Goal: Task Accomplishment & Management: Manage account settings

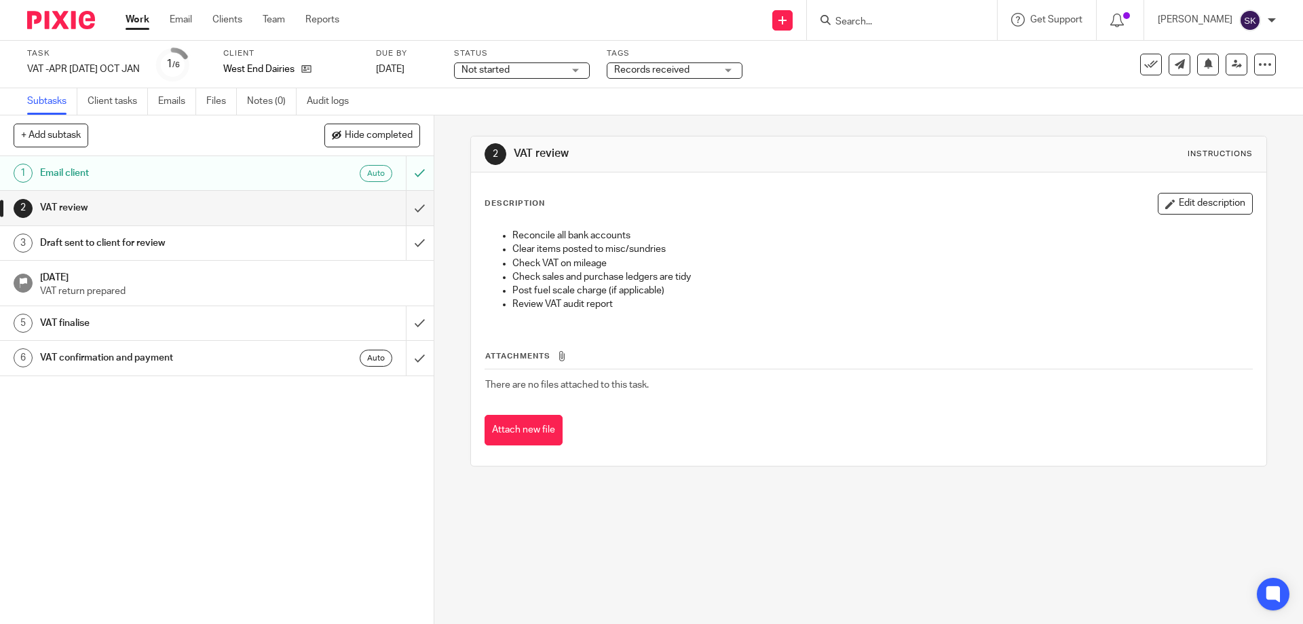
click at [716, 70] on div "Records received" at bounding box center [675, 70] width 136 height 16
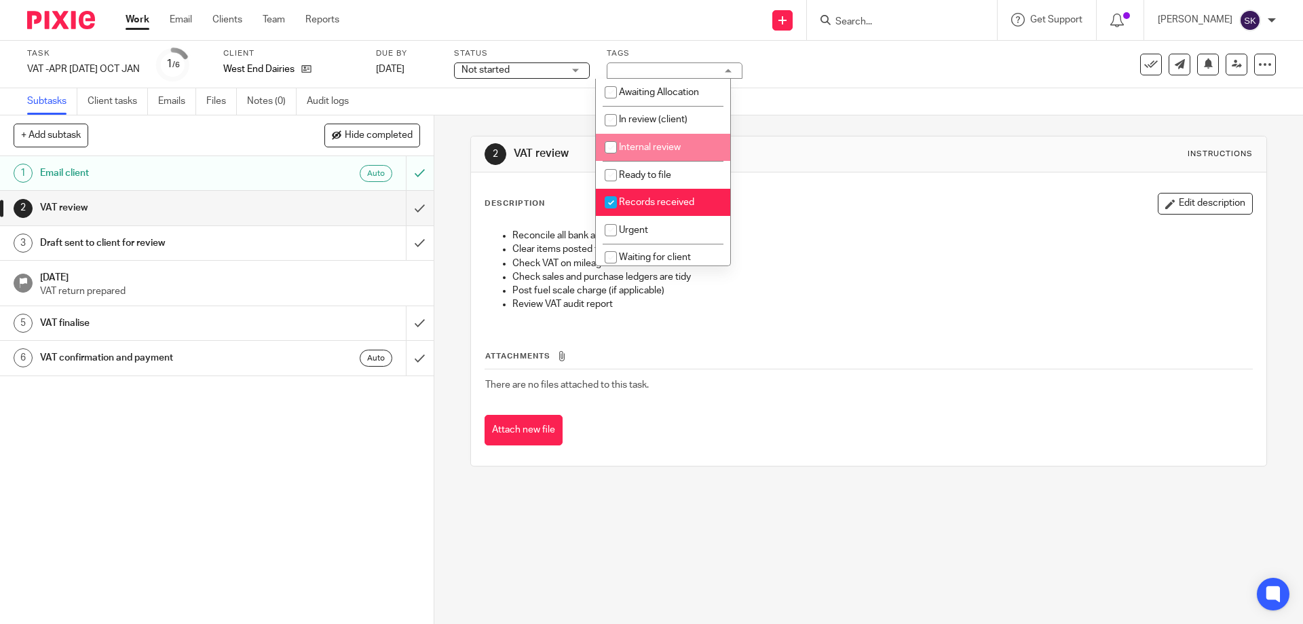
click at [673, 144] on span "Internal review" at bounding box center [650, 146] width 62 height 9
checkbox input "true"
click at [1232, 64] on icon at bounding box center [1237, 64] width 10 height 10
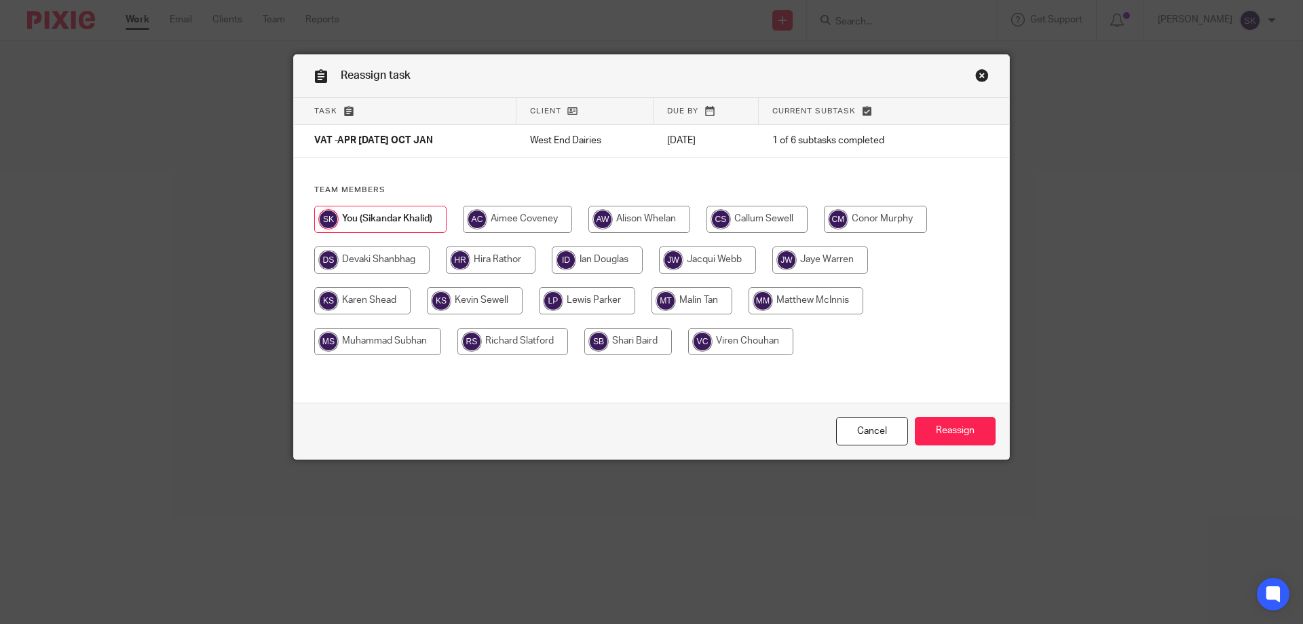
click at [611, 264] on input "radio" at bounding box center [597, 259] width 91 height 27
radio input "true"
click at [959, 428] on input "Reassign" at bounding box center [955, 431] width 81 height 29
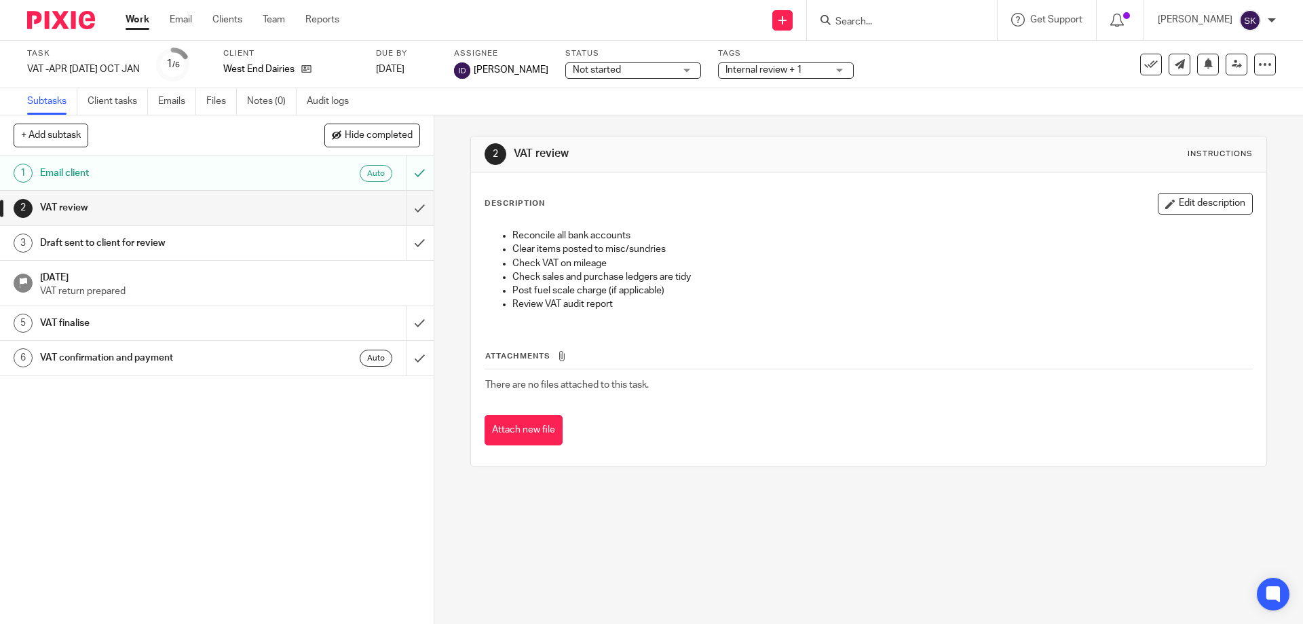
click at [138, 22] on link "Work" at bounding box center [138, 20] width 24 height 14
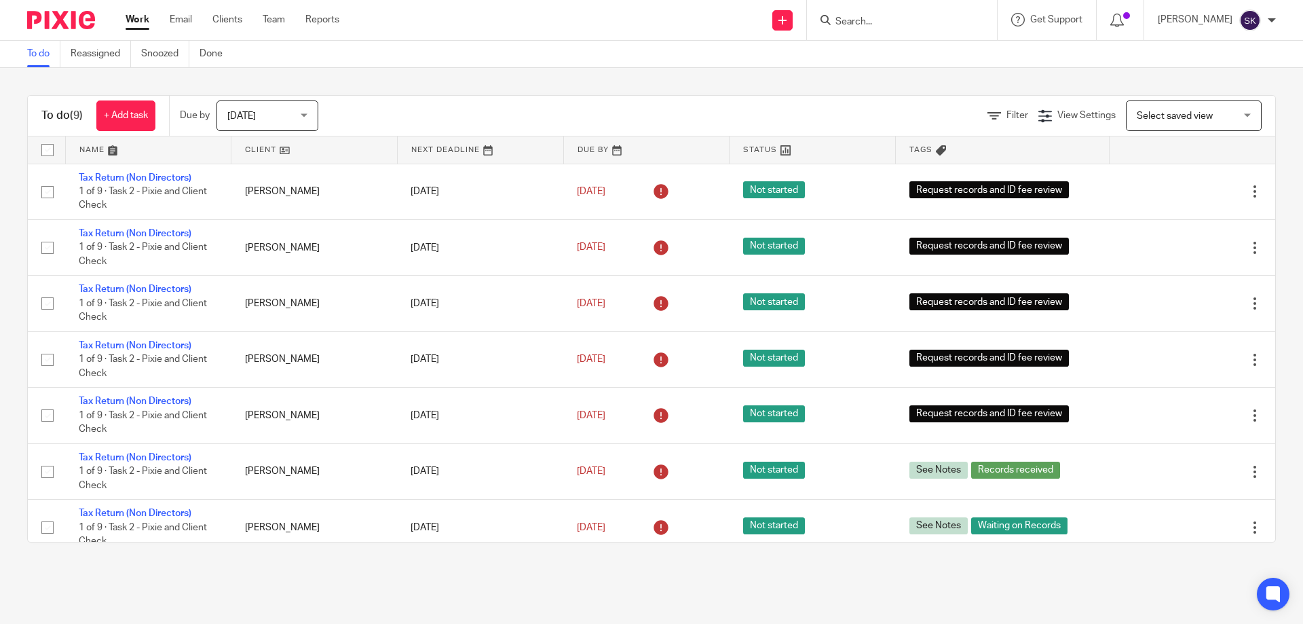
click at [858, 21] on input "Search" at bounding box center [895, 22] width 122 height 12
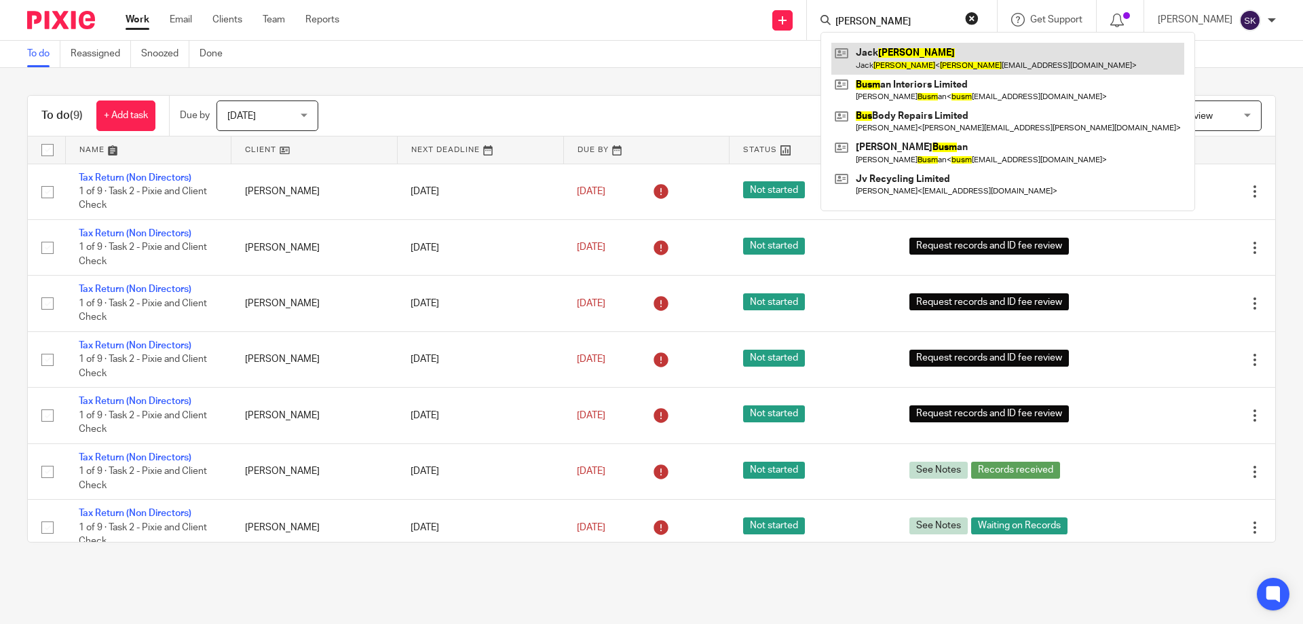
type input "bush"
click at [927, 62] on link at bounding box center [1007, 58] width 353 height 31
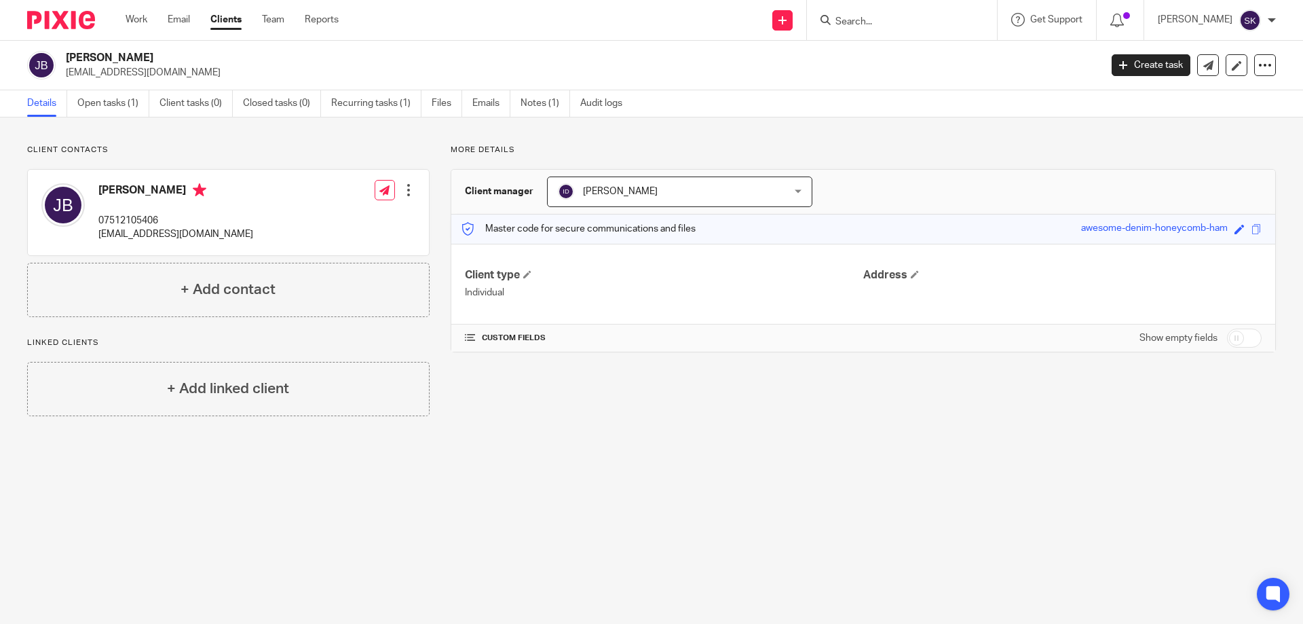
click at [119, 218] on p "07512105406" at bounding box center [175, 221] width 155 height 14
copy p "07512105406"
click at [139, 237] on p "[EMAIL_ADDRESS][DOMAIN_NAME]" at bounding box center [175, 234] width 155 height 14
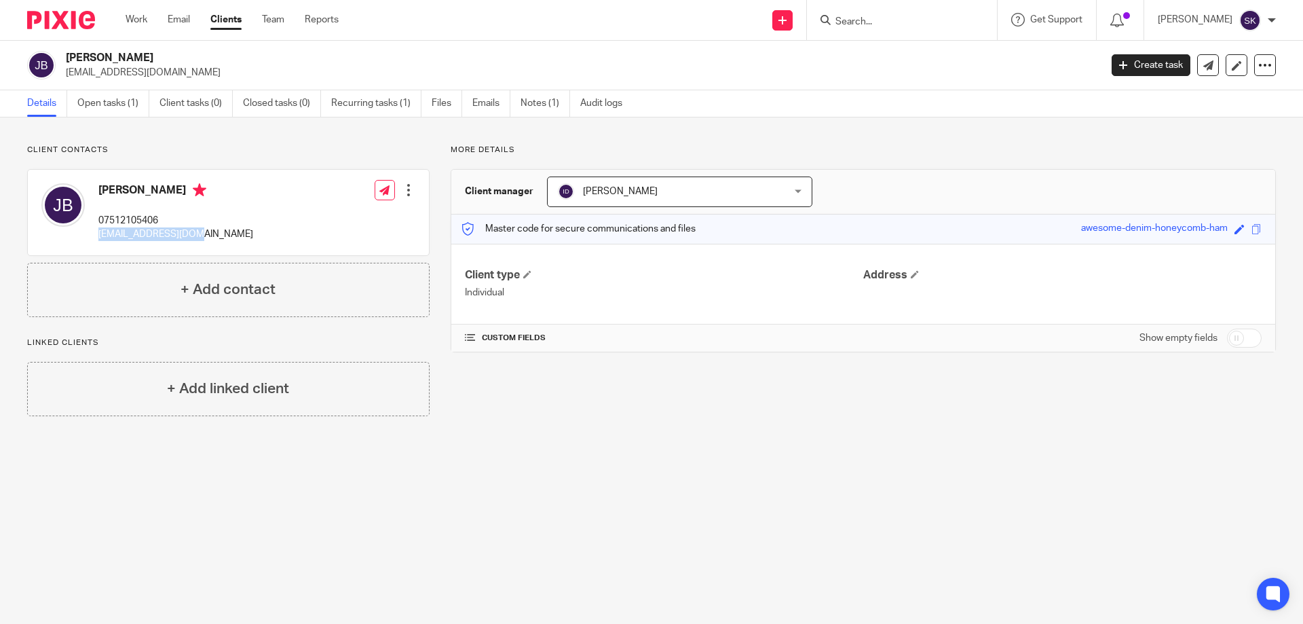
drag, startPoint x: 204, startPoint y: 235, endPoint x: 98, endPoint y: 239, distance: 106.6
click at [98, 239] on div "Jack Bush 07512105406 bush56499@gmail.com Edit contact Create client from conta…" at bounding box center [228, 212] width 401 height 85
copy p "bush56499@gmail.com"
click at [406, 193] on div at bounding box center [409, 190] width 14 height 14
click at [343, 214] on link "Edit contact" at bounding box center [345, 220] width 130 height 20
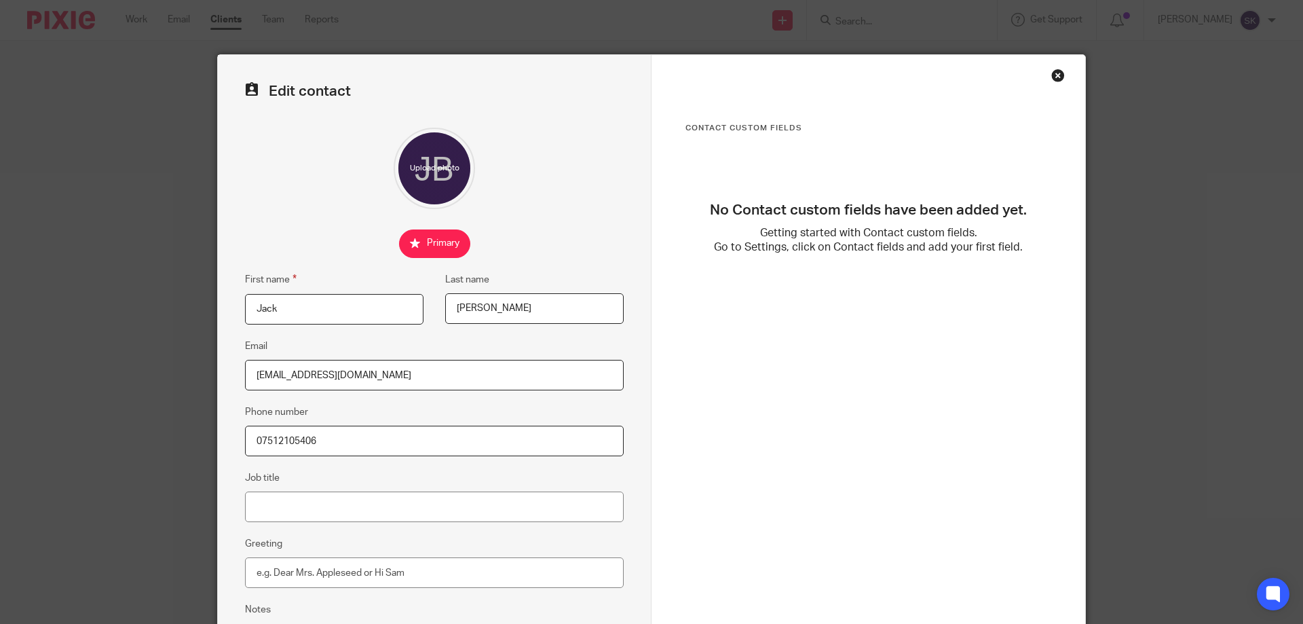
click at [1053, 78] on div "Close this dialog window" at bounding box center [1058, 76] width 14 height 14
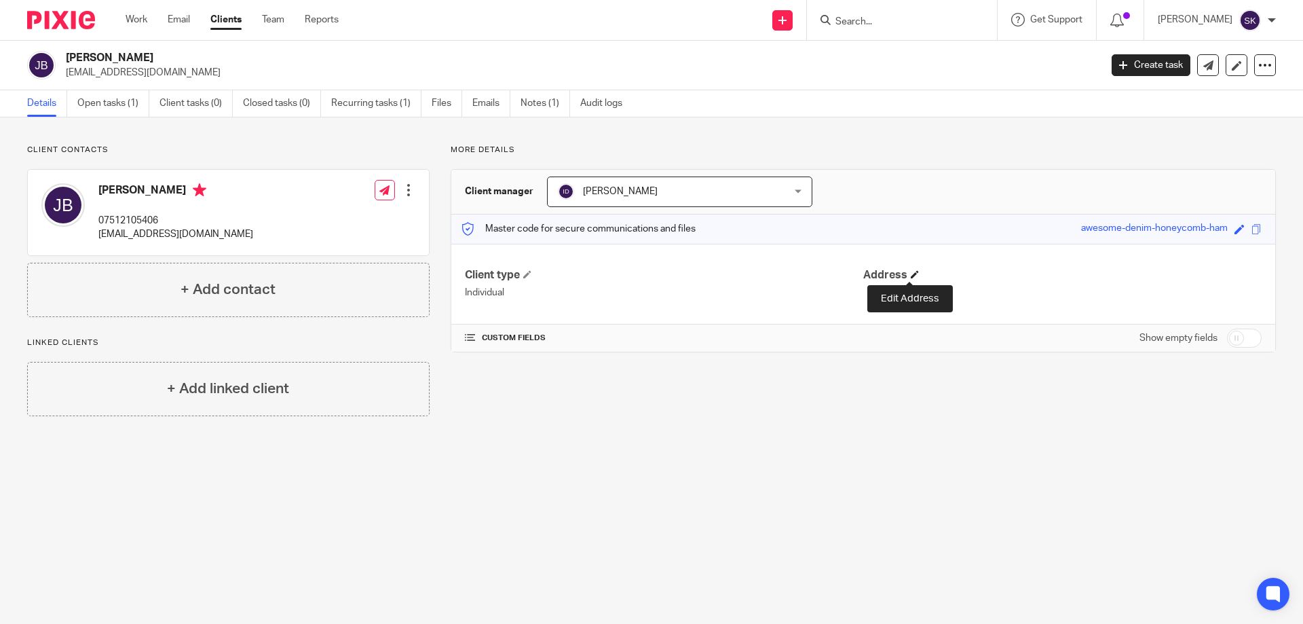
click at [911, 275] on span at bounding box center [915, 274] width 8 height 8
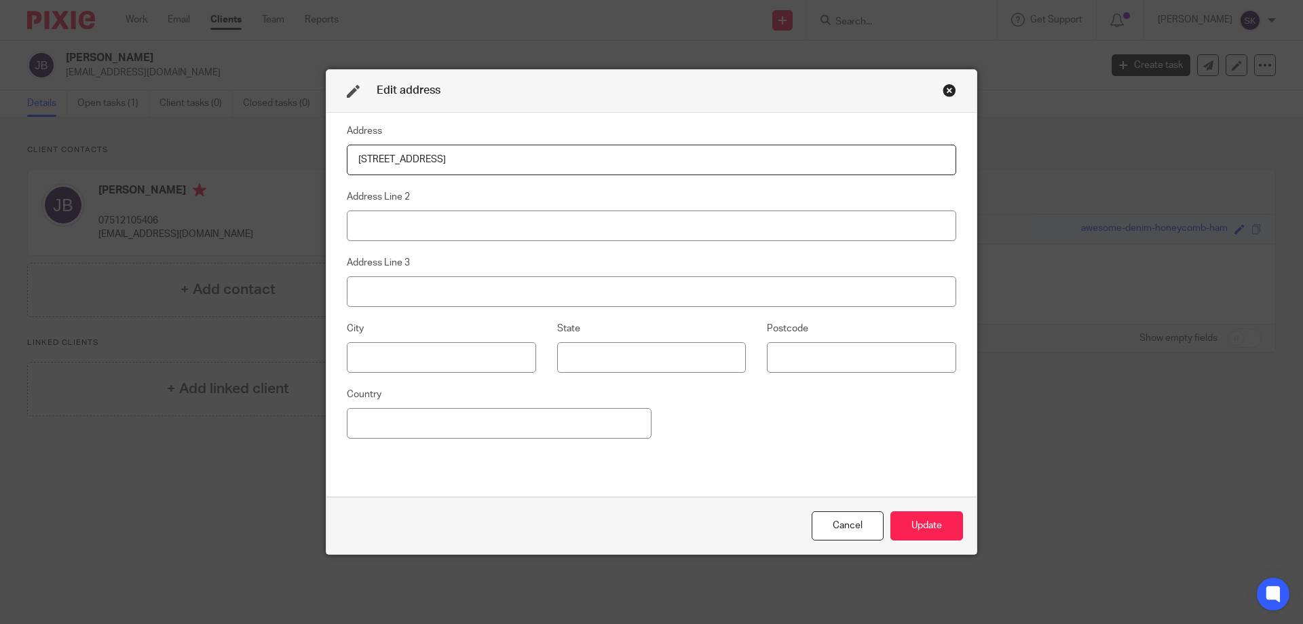
type input "[STREET_ADDRESS]"
click at [786, 359] on input at bounding box center [861, 357] width 189 height 31
click at [795, 366] on input at bounding box center [861, 357] width 189 height 31
type input "E11 4DJ"
click at [411, 230] on input at bounding box center [651, 225] width 609 height 31
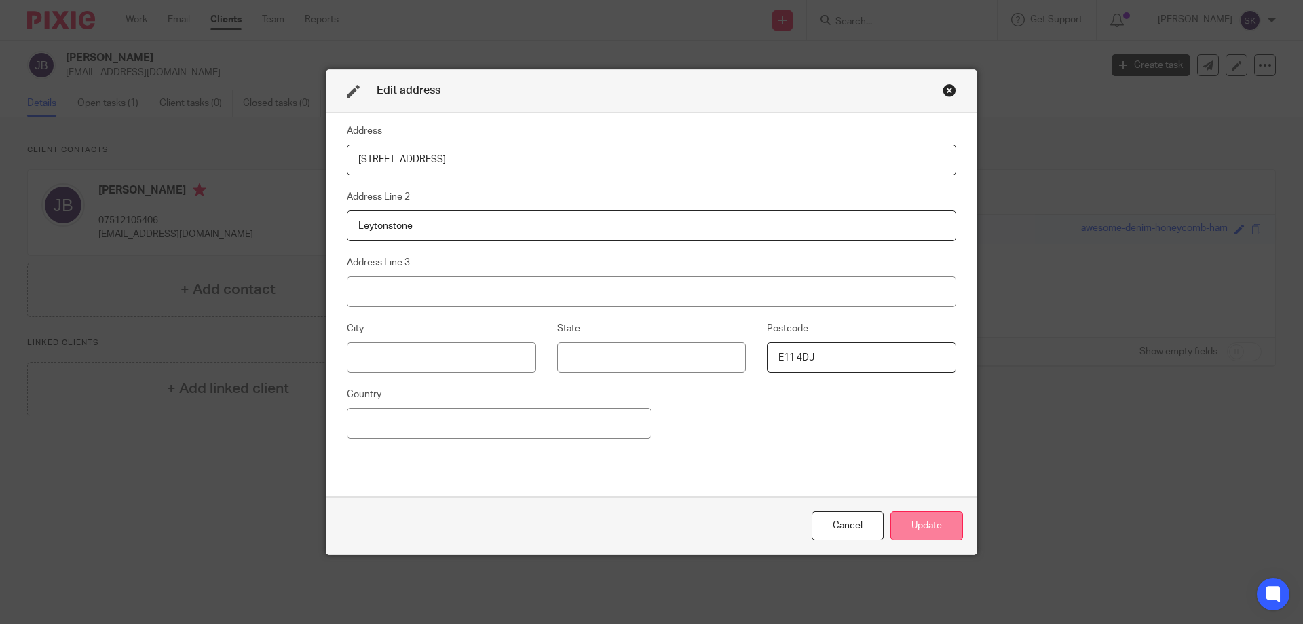
type input "Leytonstone"
click at [911, 530] on button "Update" at bounding box center [926, 525] width 73 height 29
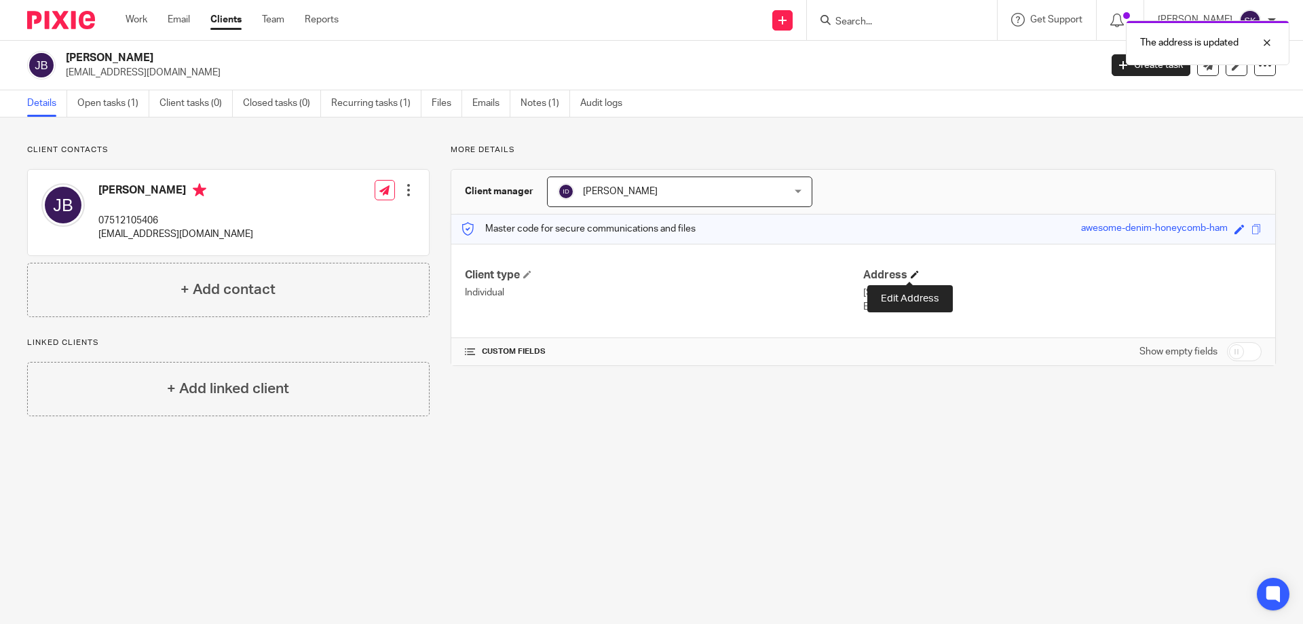
click at [911, 275] on span at bounding box center [915, 274] width 8 height 8
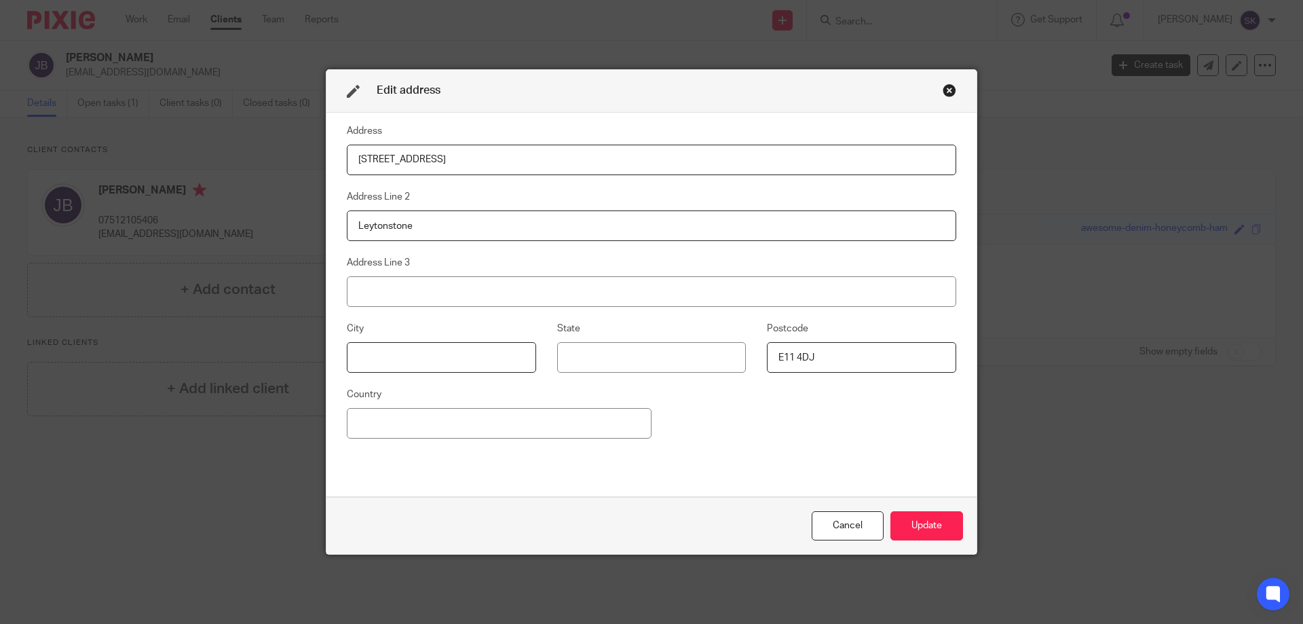
click at [385, 360] on input at bounding box center [441, 357] width 189 height 31
type input "London"
click at [918, 527] on button "Update" at bounding box center [926, 525] width 73 height 29
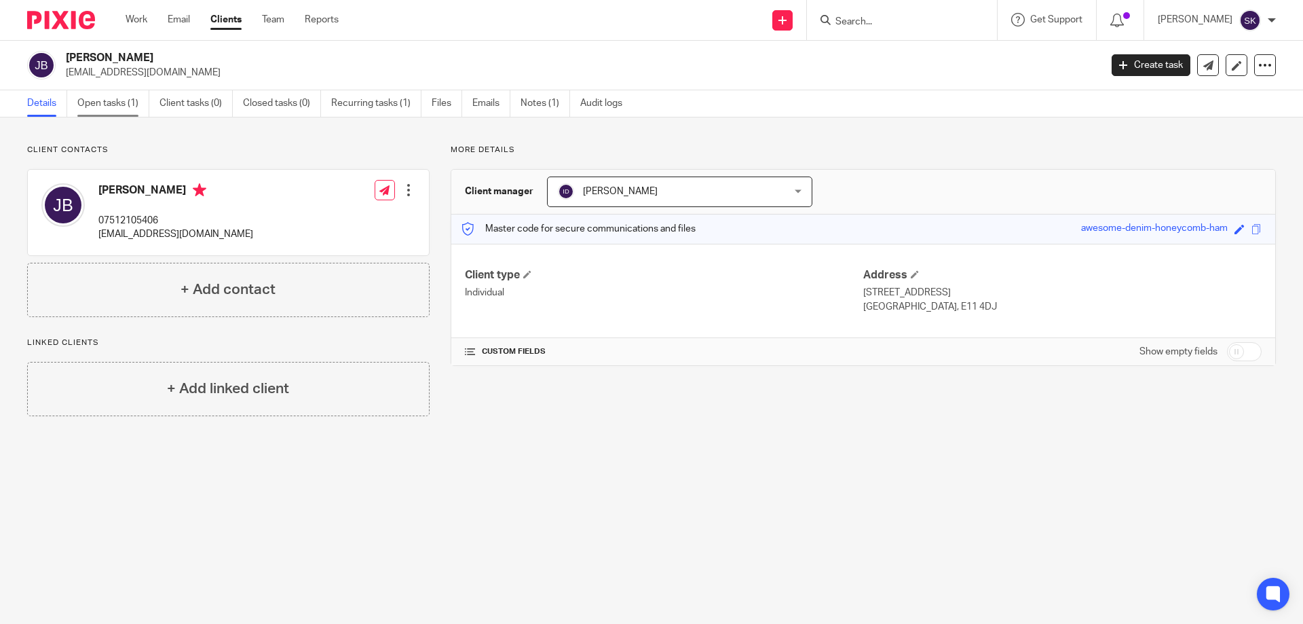
click at [107, 107] on link "Open tasks (1)" at bounding box center [113, 103] width 72 height 26
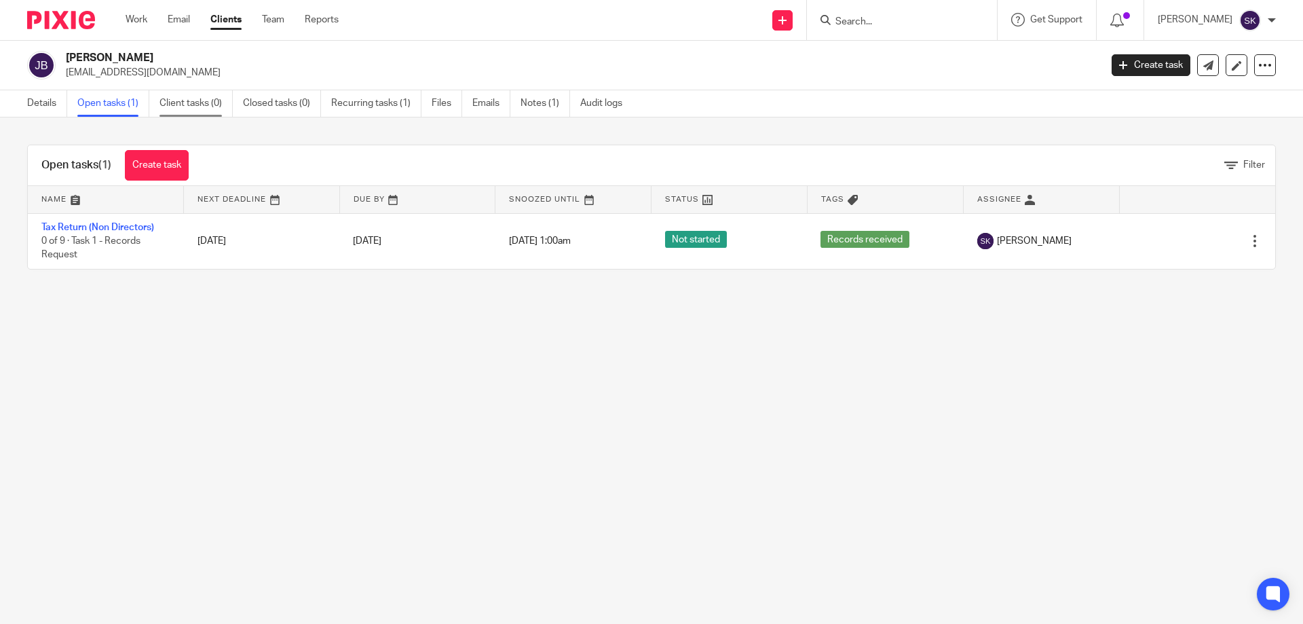
click at [208, 103] on link "Client tasks (0)" at bounding box center [195, 103] width 73 height 26
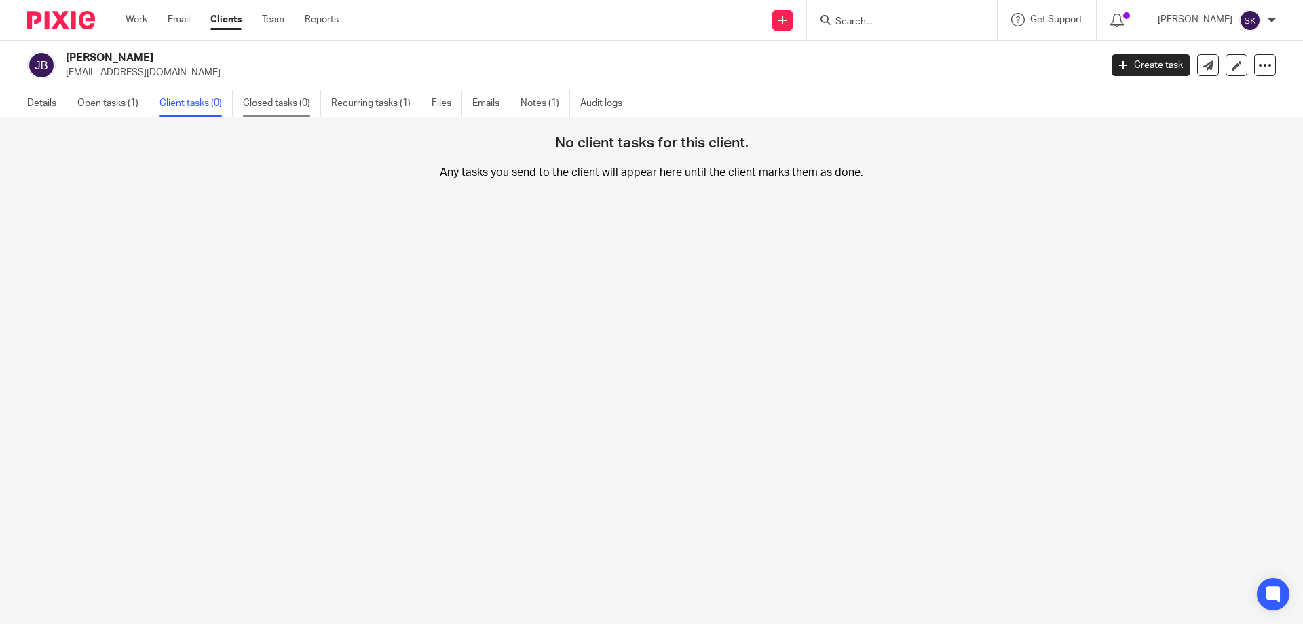
click at [263, 108] on link "Closed tasks (0)" at bounding box center [282, 103] width 78 height 26
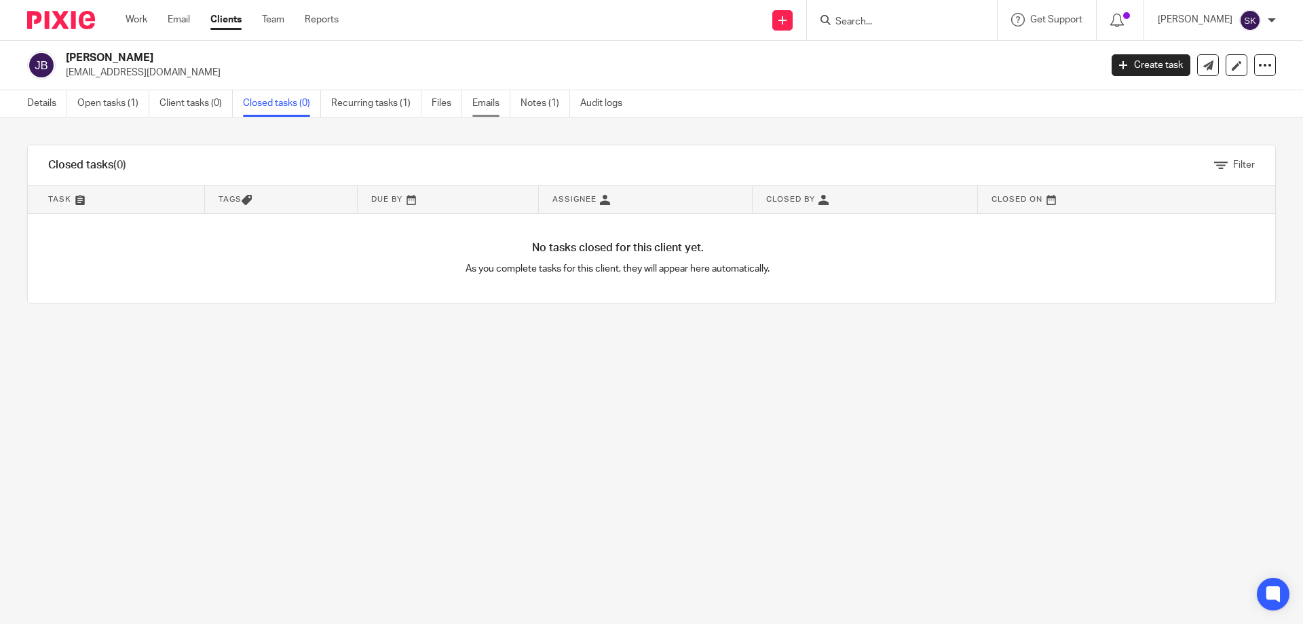
click at [484, 107] on link "Emails" at bounding box center [491, 103] width 38 height 26
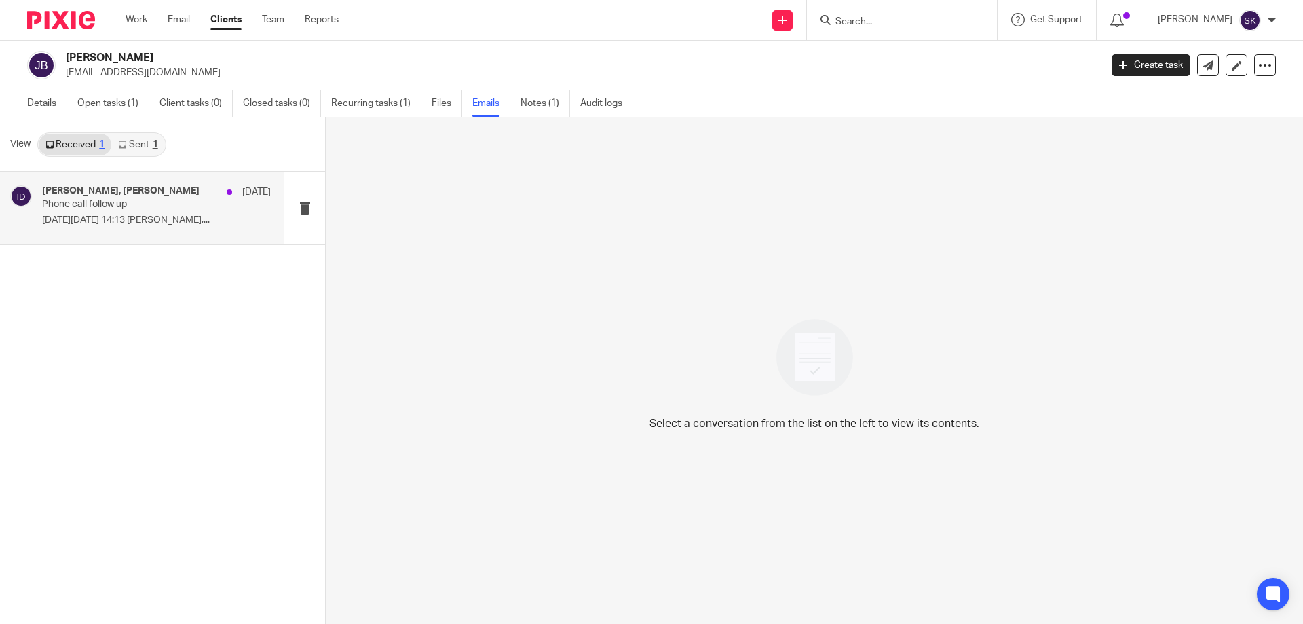
click at [127, 191] on h4 "Ian Douglas, Robert Brazier" at bounding box center [120, 191] width 157 height 12
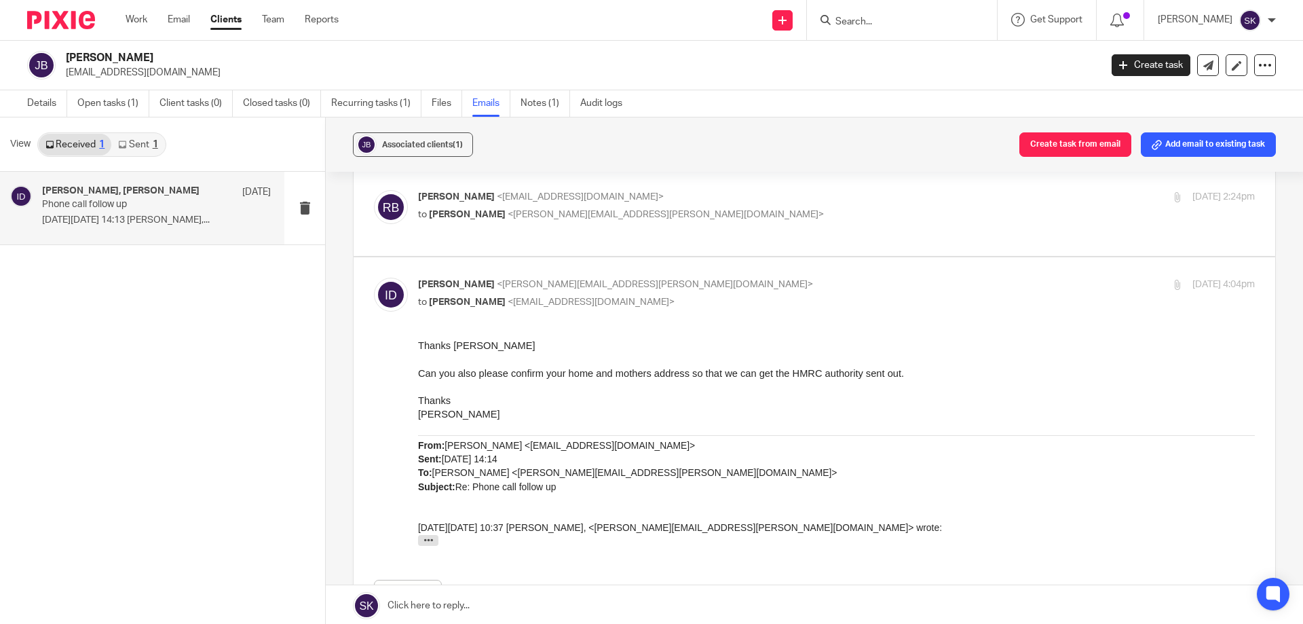
scroll to position [140, 0]
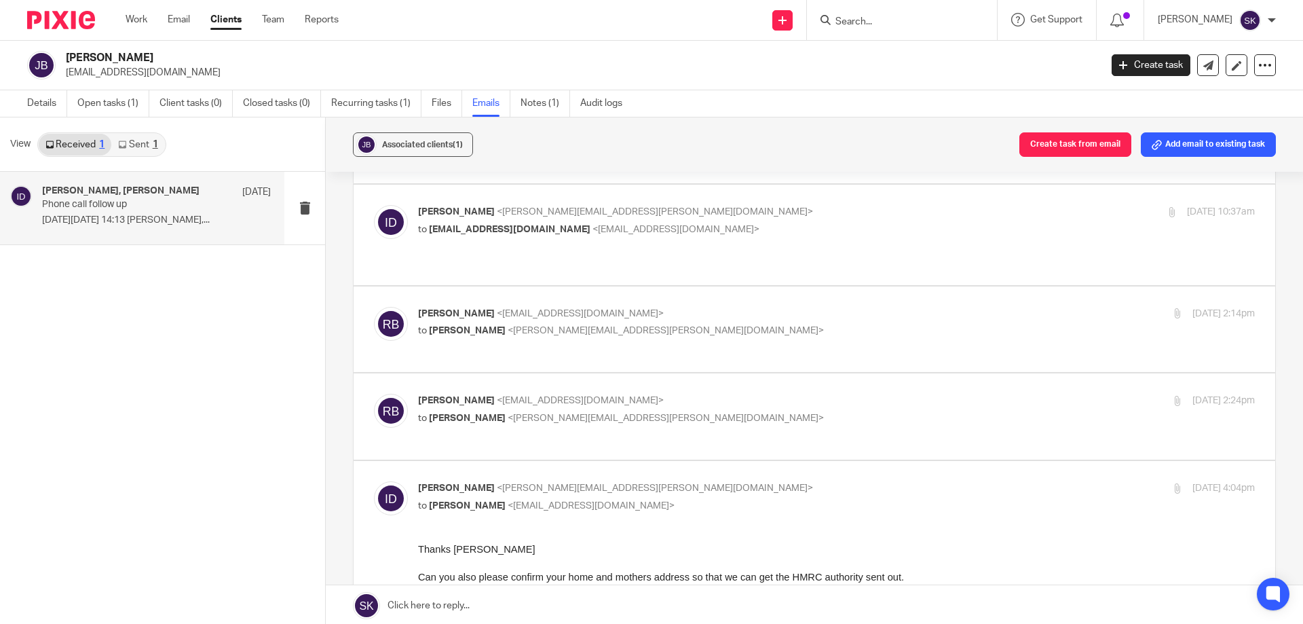
click at [613, 394] on p "Robert Brazier <bush56499@gmail.com>" at bounding box center [697, 401] width 558 height 14
checkbox input "true"
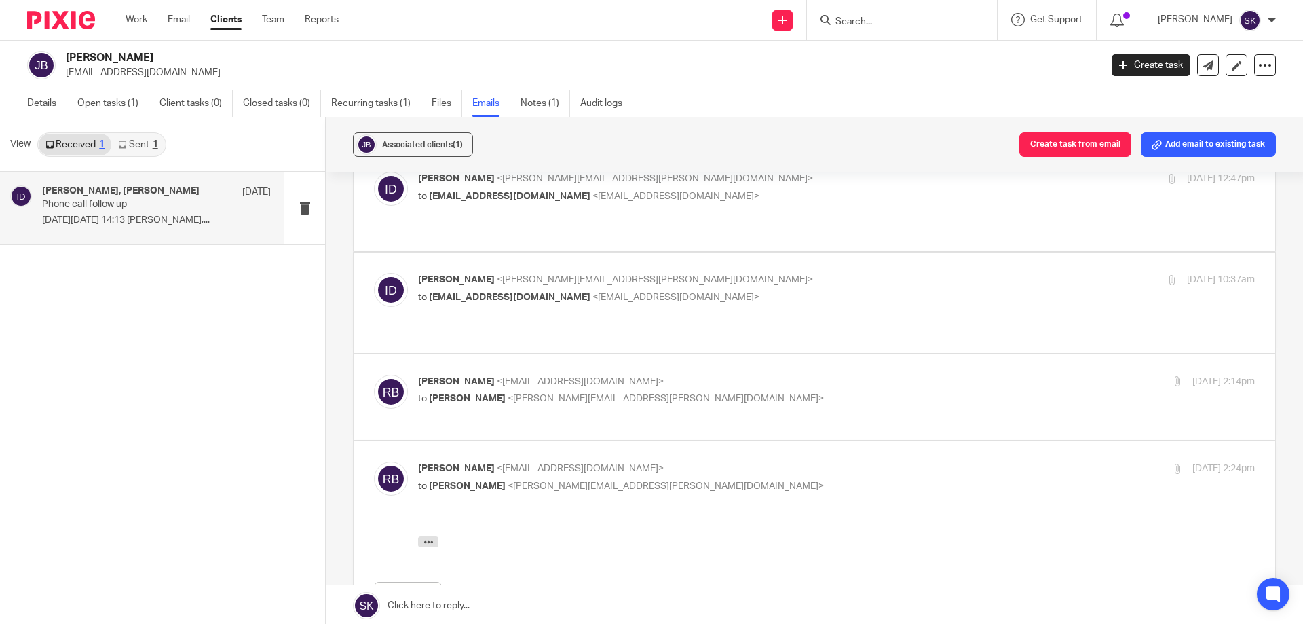
scroll to position [5, 0]
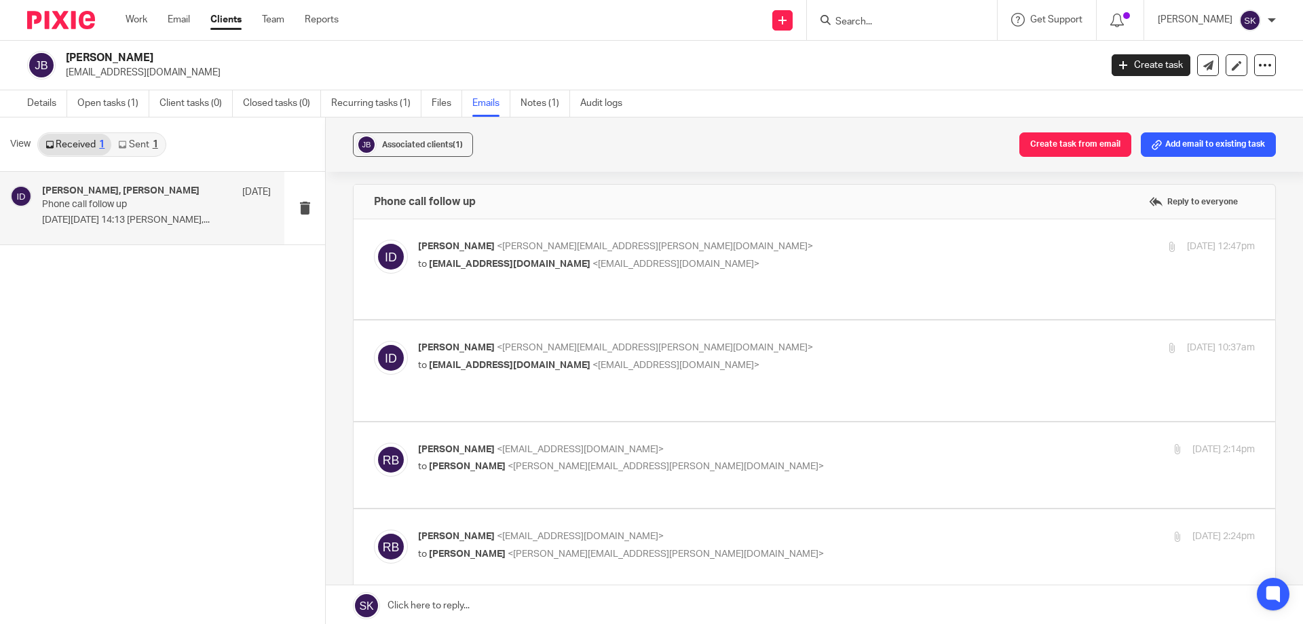
click at [530, 360] on span "[EMAIL_ADDRESS][DOMAIN_NAME]" at bounding box center [509, 364] width 161 height 9
checkbox input "true"
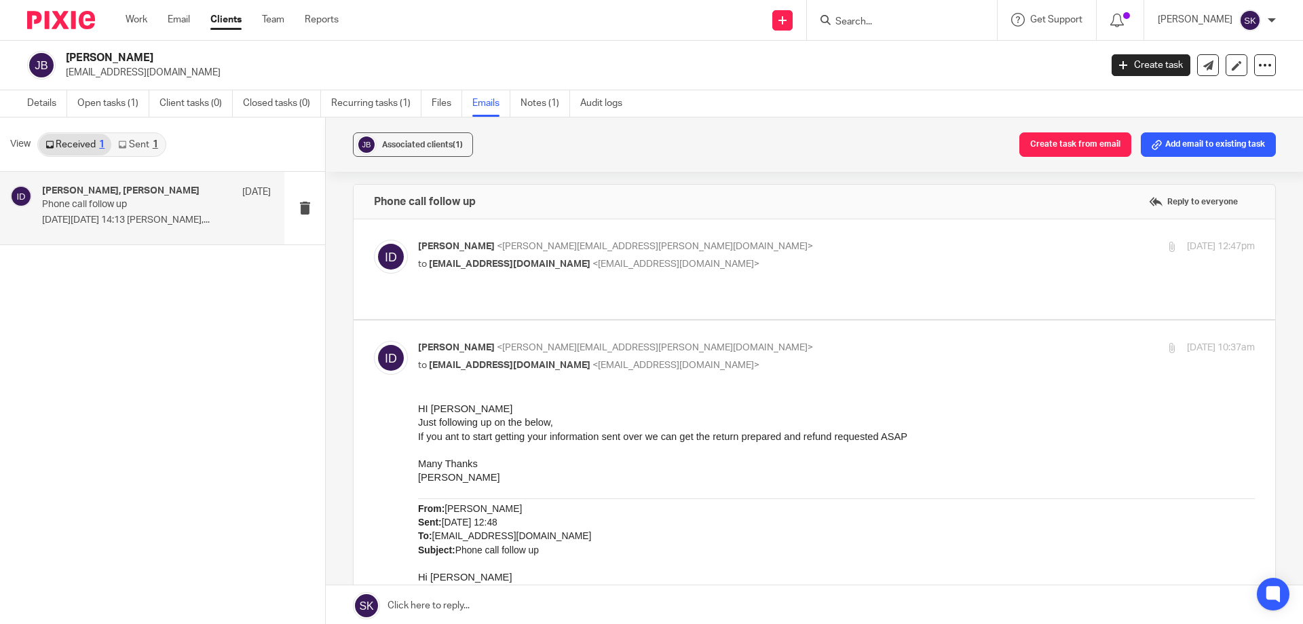
scroll to position [0, 0]
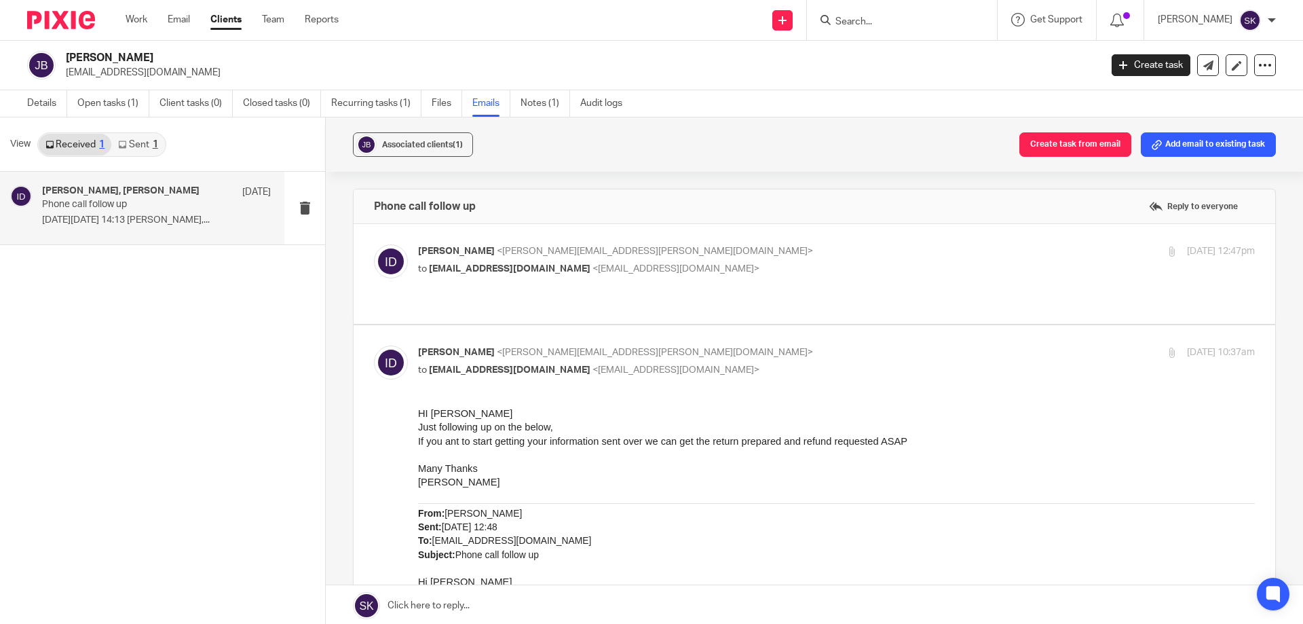
click at [593, 271] on span "<bush56499@gmail.com>" at bounding box center [675, 268] width 167 height 9
checkbox input "true"
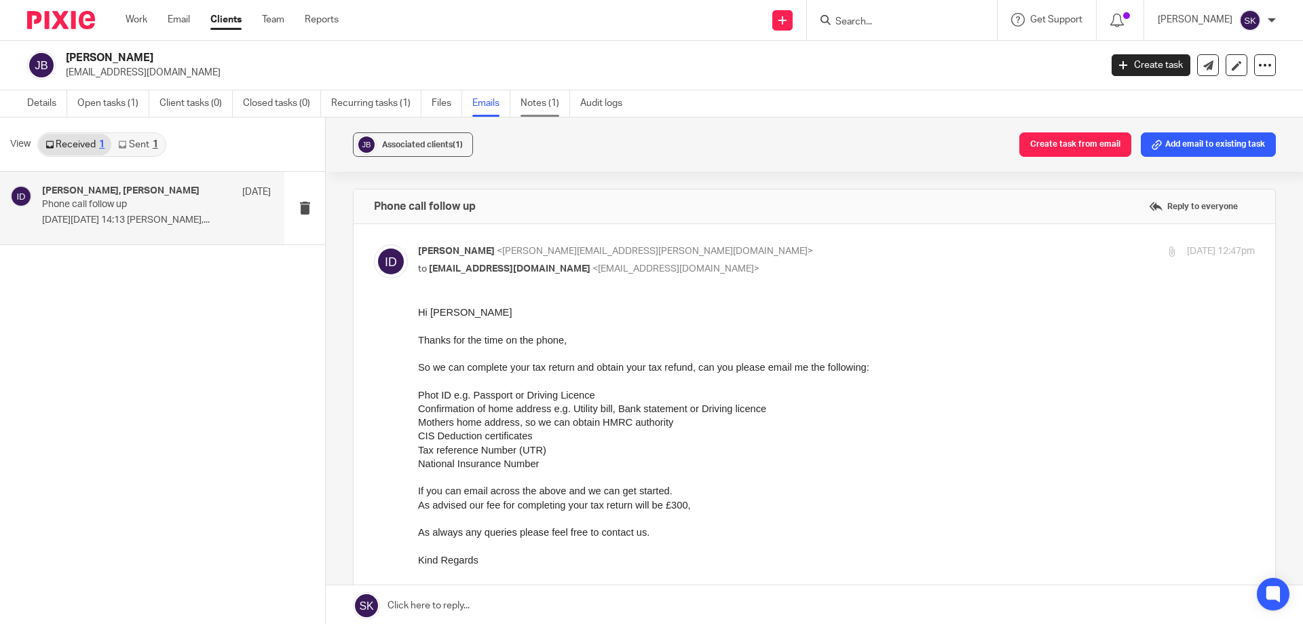
click at [543, 105] on link "Notes (1)" at bounding box center [545, 103] width 50 height 26
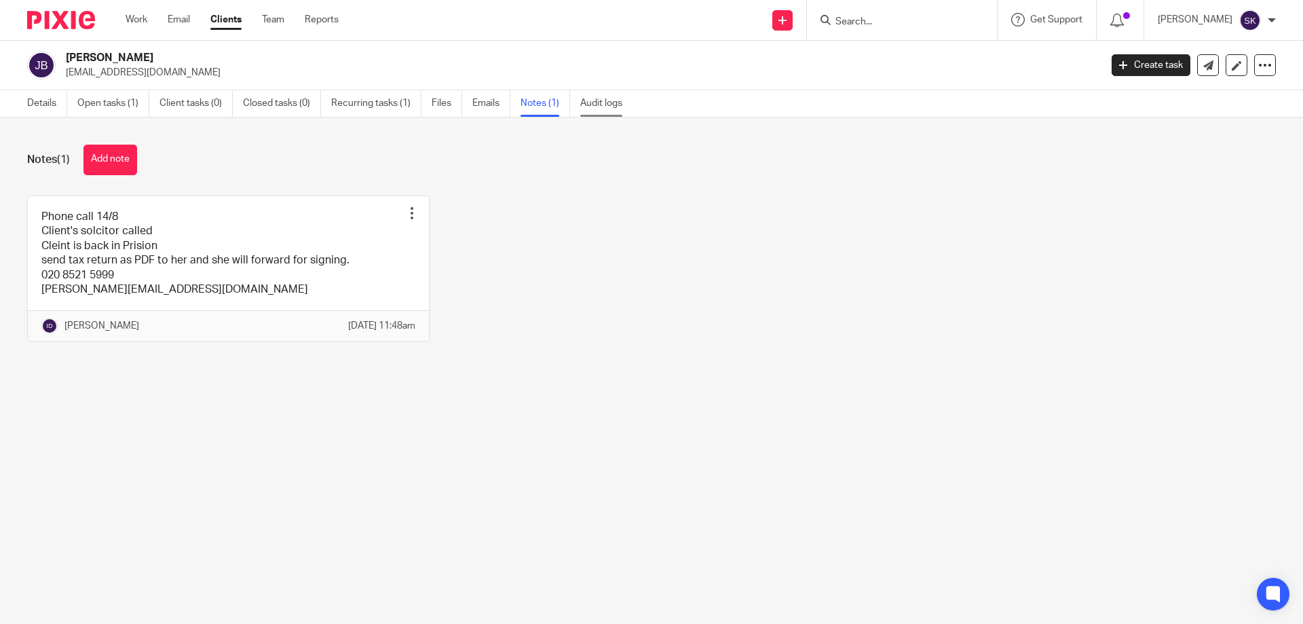
click at [603, 102] on link "Audit logs" at bounding box center [606, 103] width 52 height 26
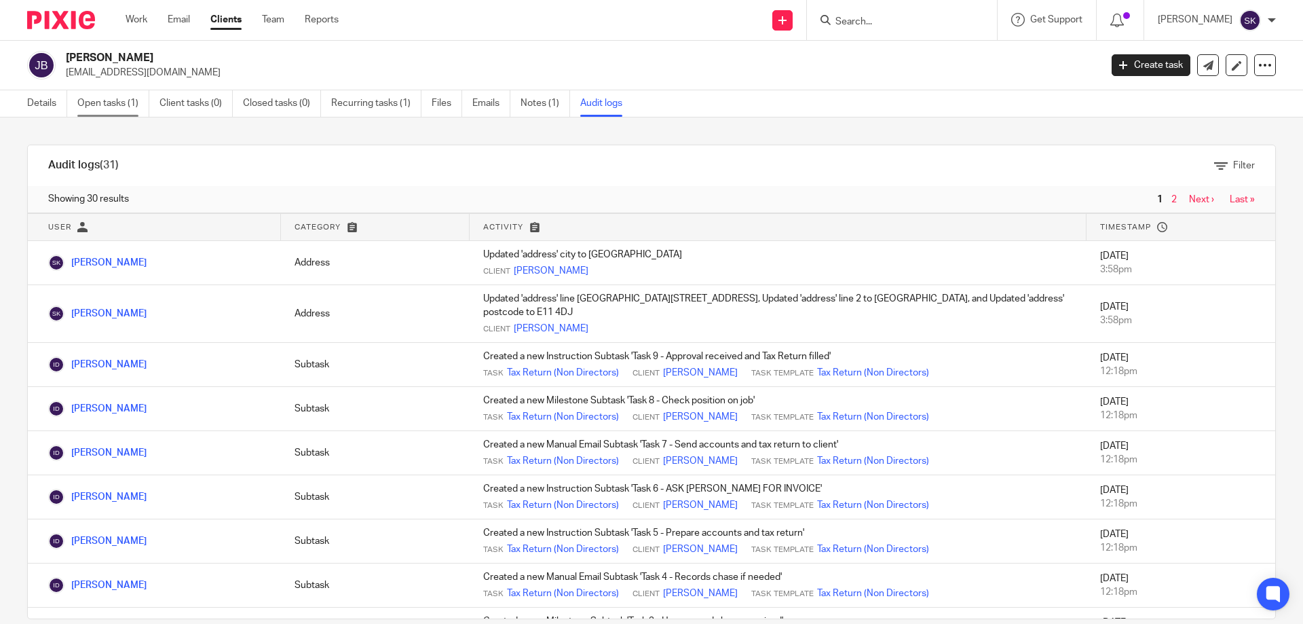
click at [115, 96] on link "Open tasks (1)" at bounding box center [113, 103] width 72 height 26
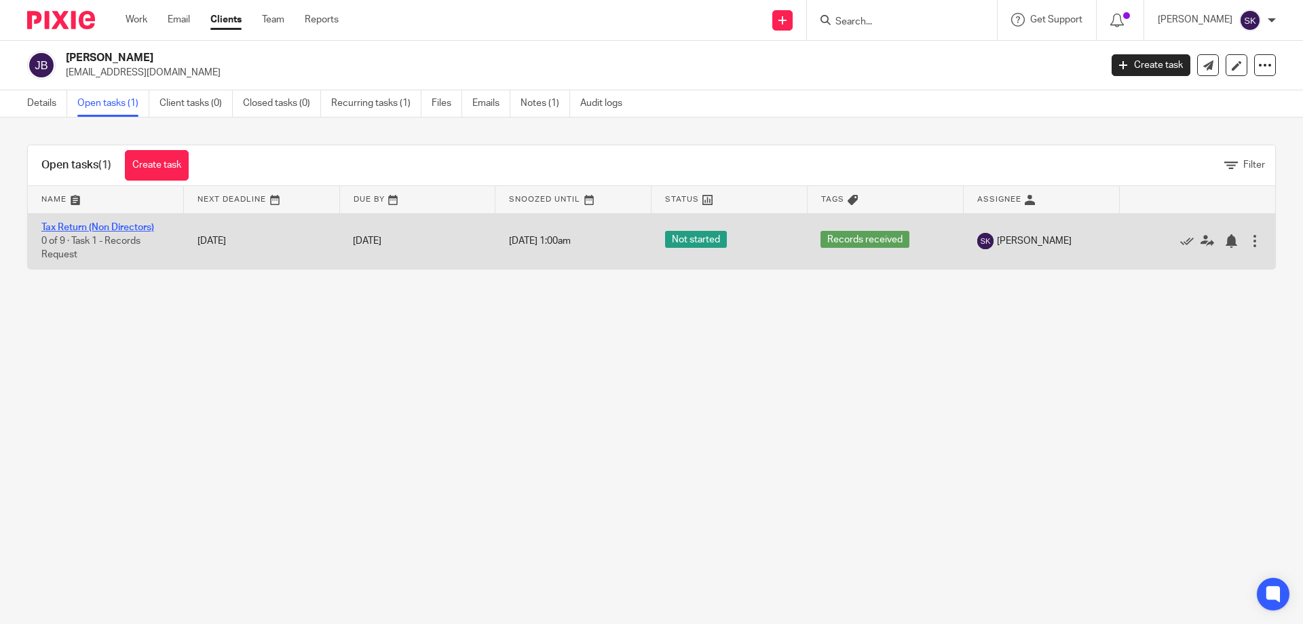
click at [114, 227] on link "Tax Return (Non Directors)" at bounding box center [97, 227] width 113 height 9
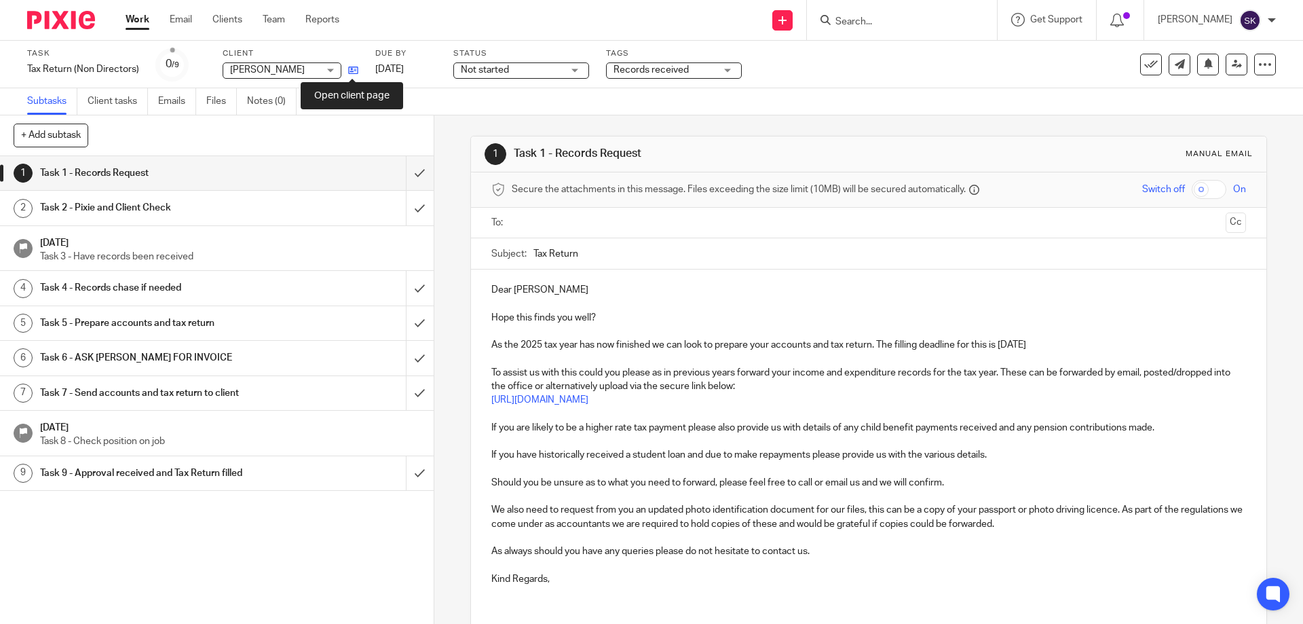
click at [354, 68] on icon at bounding box center [353, 70] width 10 height 10
click at [416, 326] on input "submit" at bounding box center [217, 323] width 434 height 34
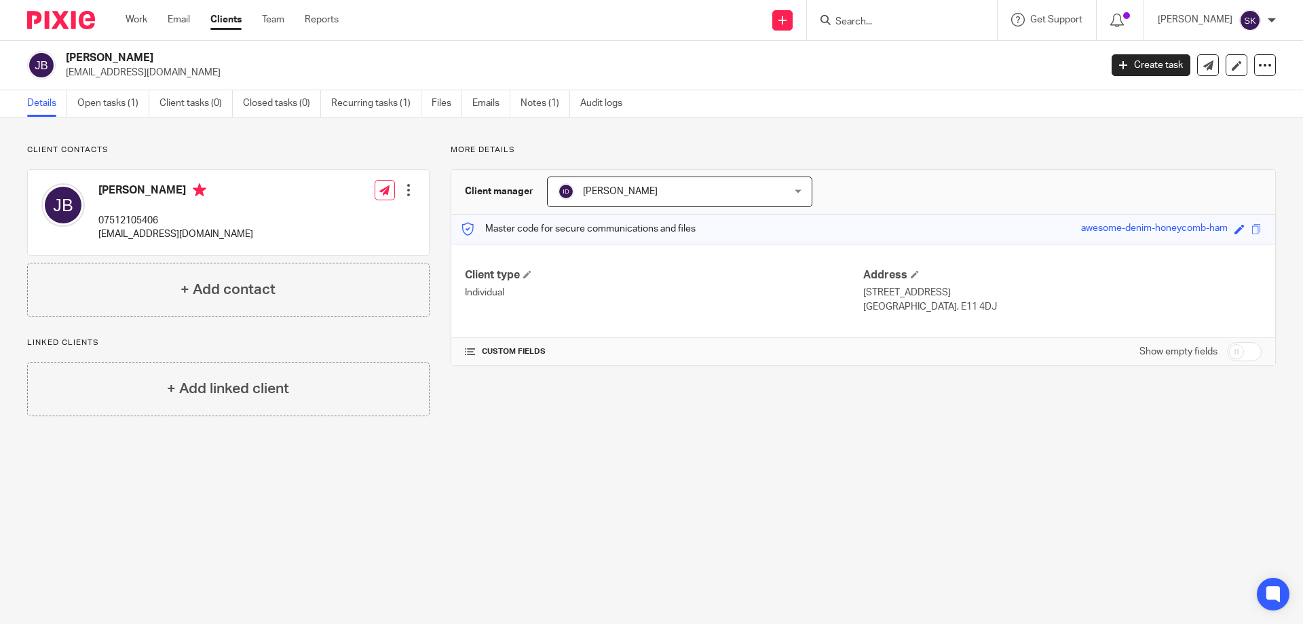
click at [1227, 354] on input "checkbox" at bounding box center [1244, 351] width 35 height 19
checkbox input "true"
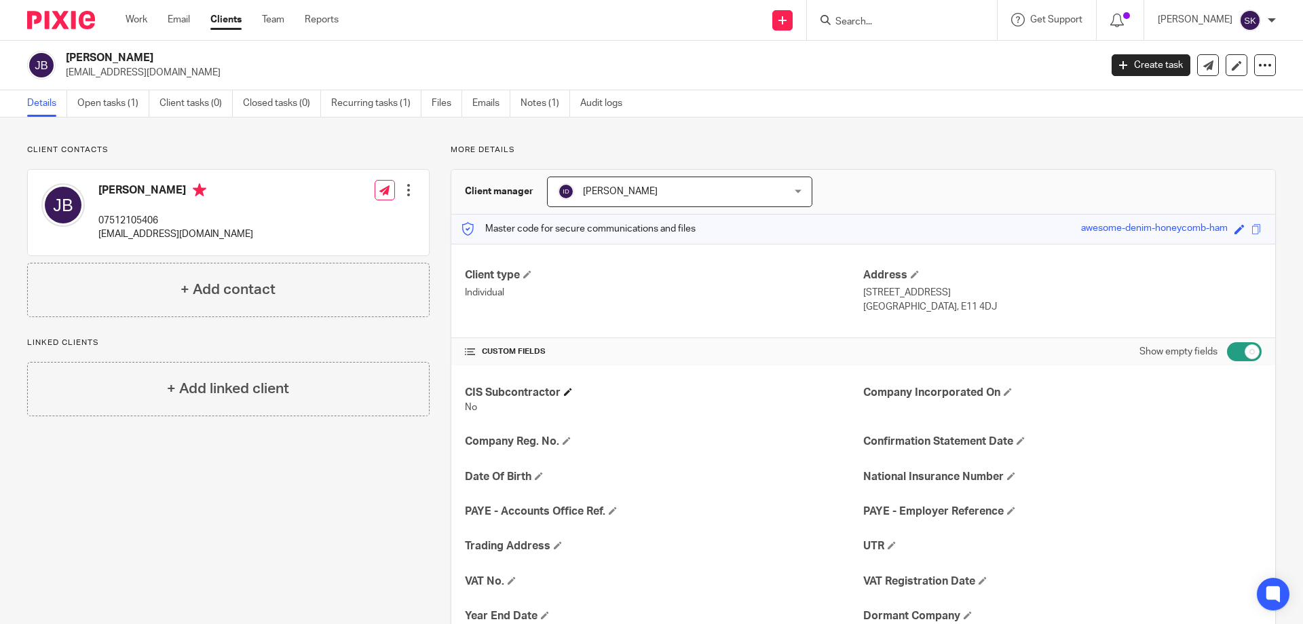
scroll to position [111, 0]
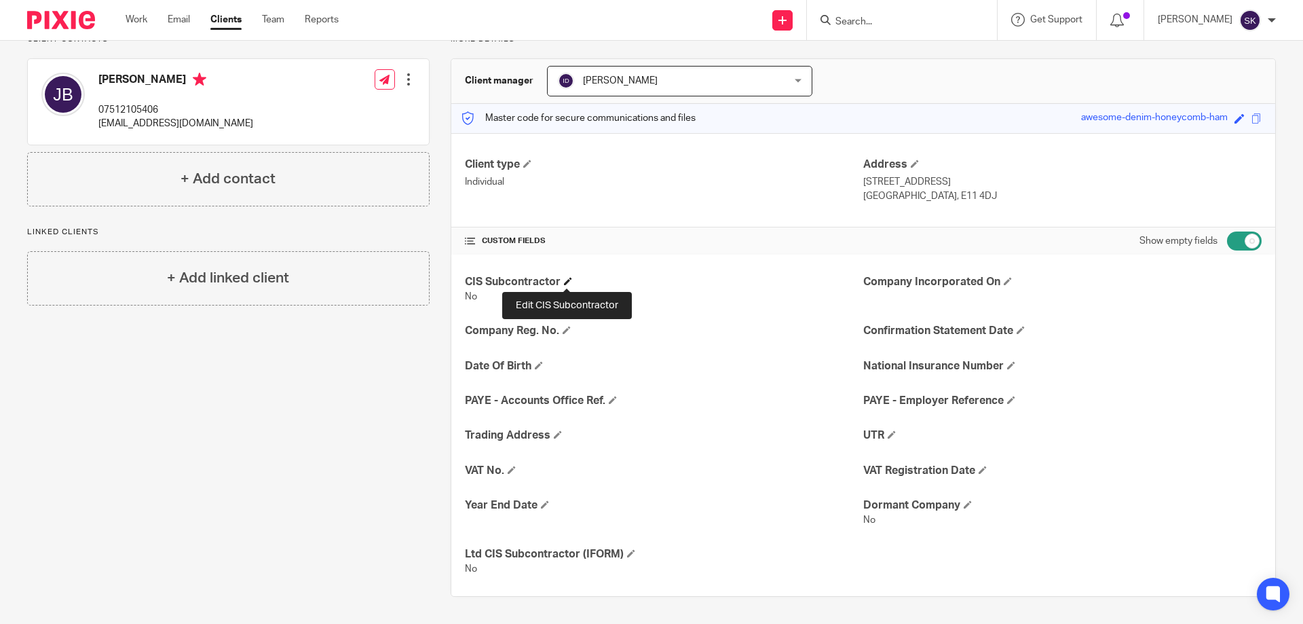
click at [566, 284] on span at bounding box center [568, 281] width 8 height 8
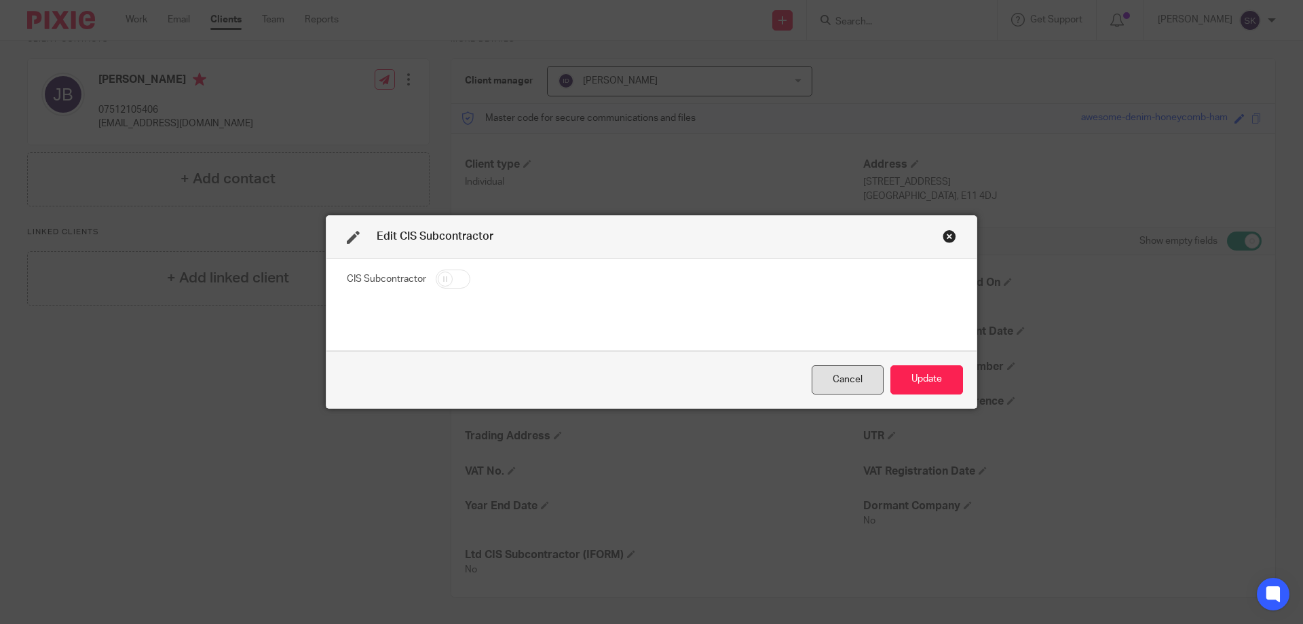
click at [841, 385] on div "Cancel" at bounding box center [848, 379] width 72 height 29
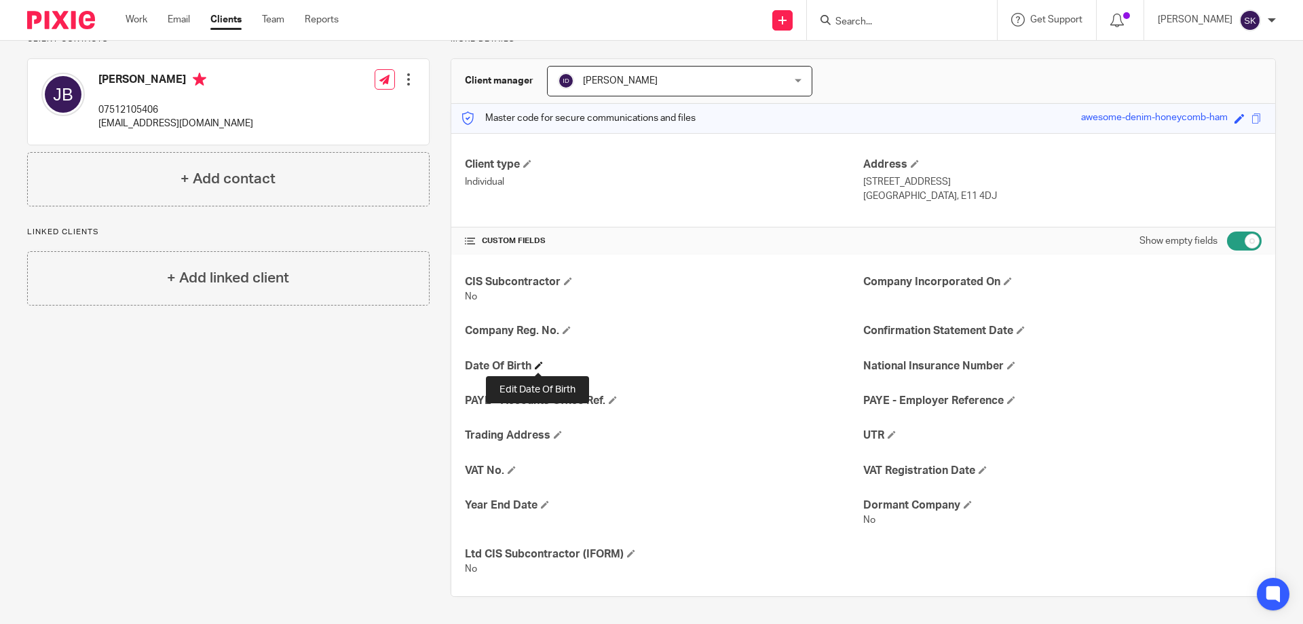
click at [538, 365] on span at bounding box center [539, 365] width 8 height 8
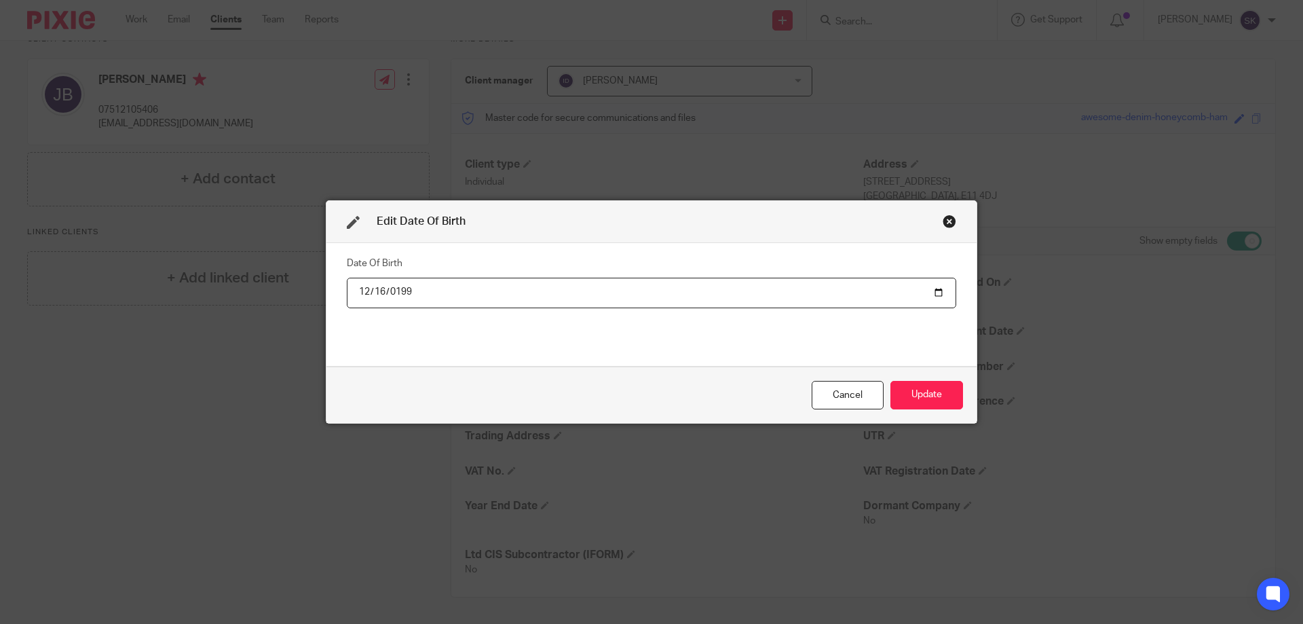
type input "1995-12-16"
click at [931, 398] on button "Update" at bounding box center [926, 395] width 73 height 29
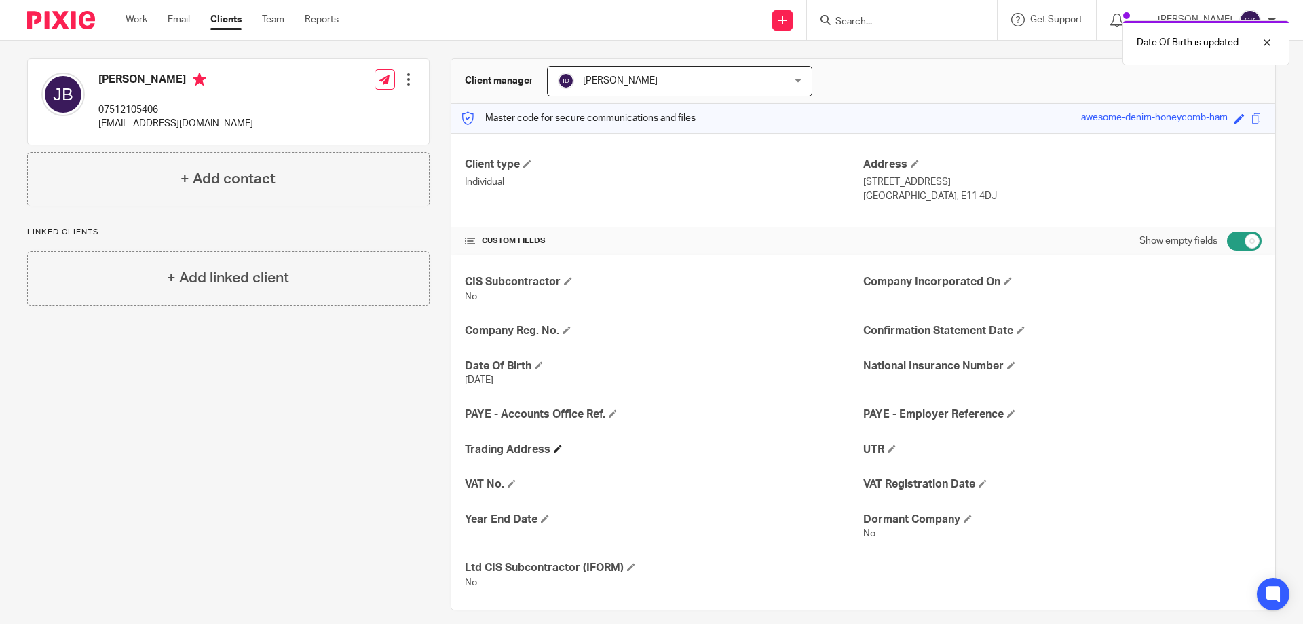
scroll to position [124, 0]
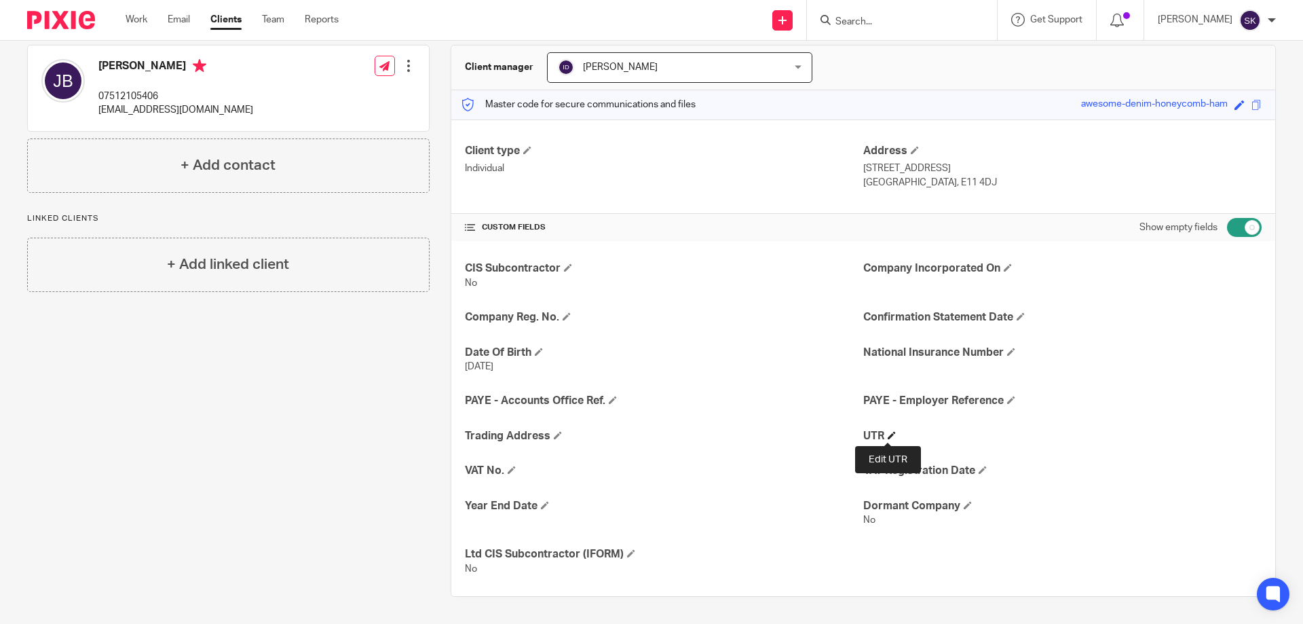
click at [888, 435] on span at bounding box center [892, 435] width 8 height 8
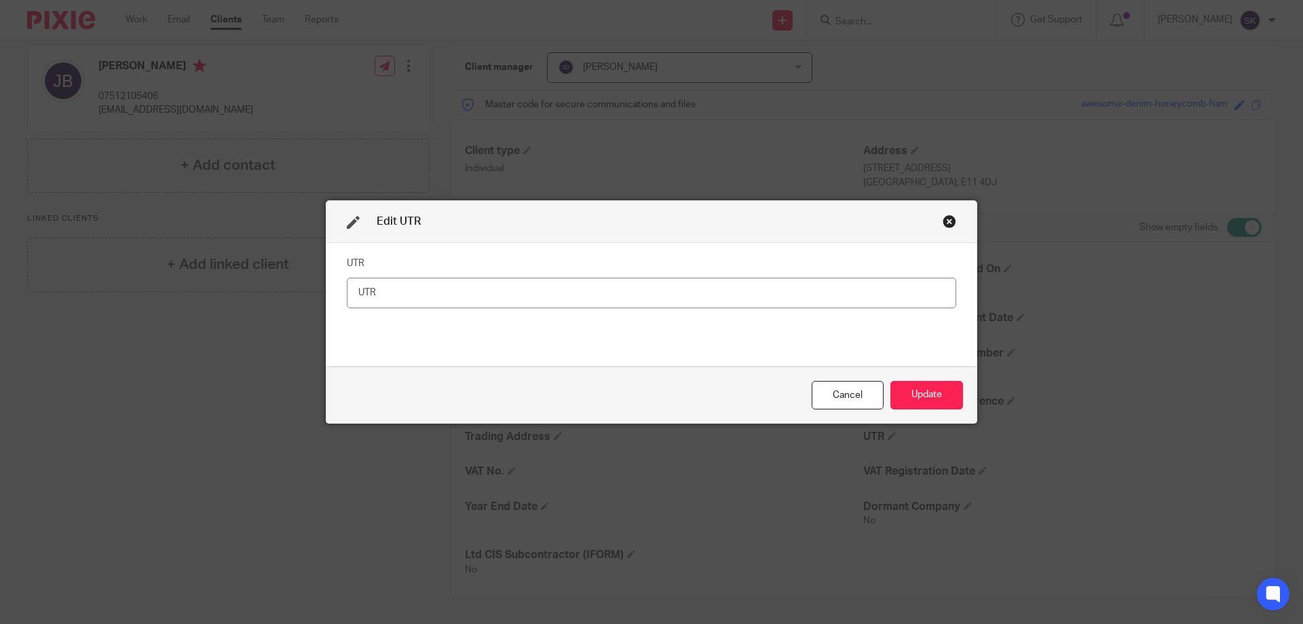
click at [420, 294] on input "text" at bounding box center [651, 293] width 609 height 31
type input "6407931916"
click at [947, 395] on button "Update" at bounding box center [926, 395] width 73 height 29
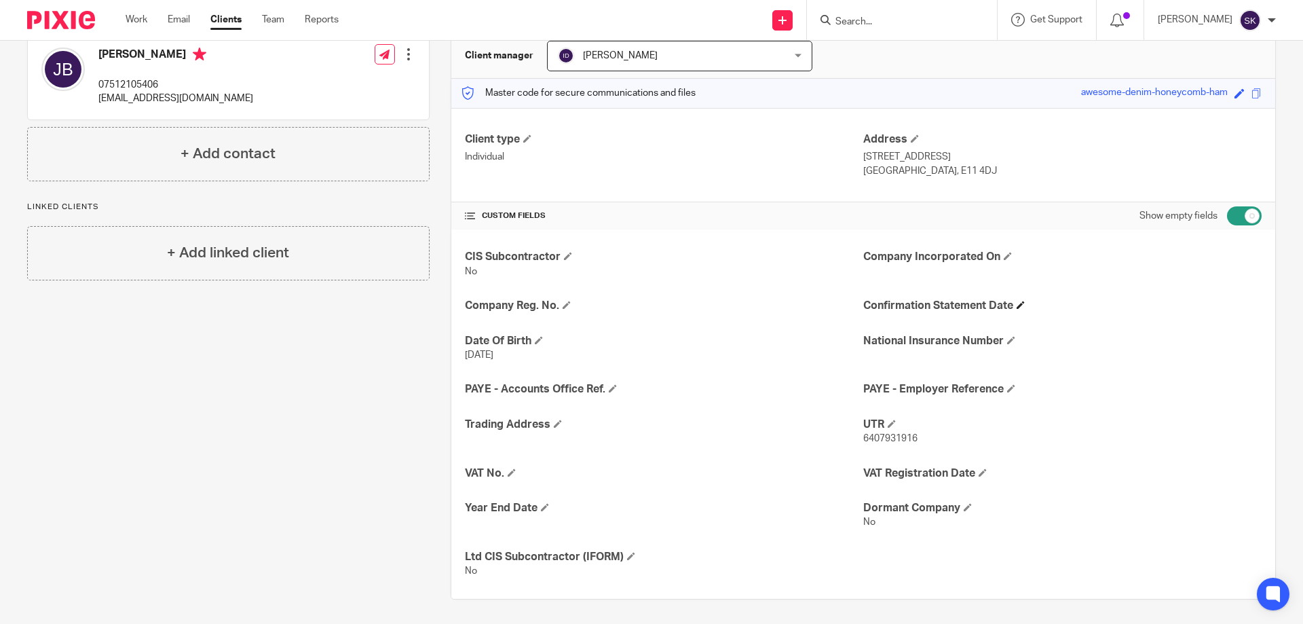
scroll to position [0, 0]
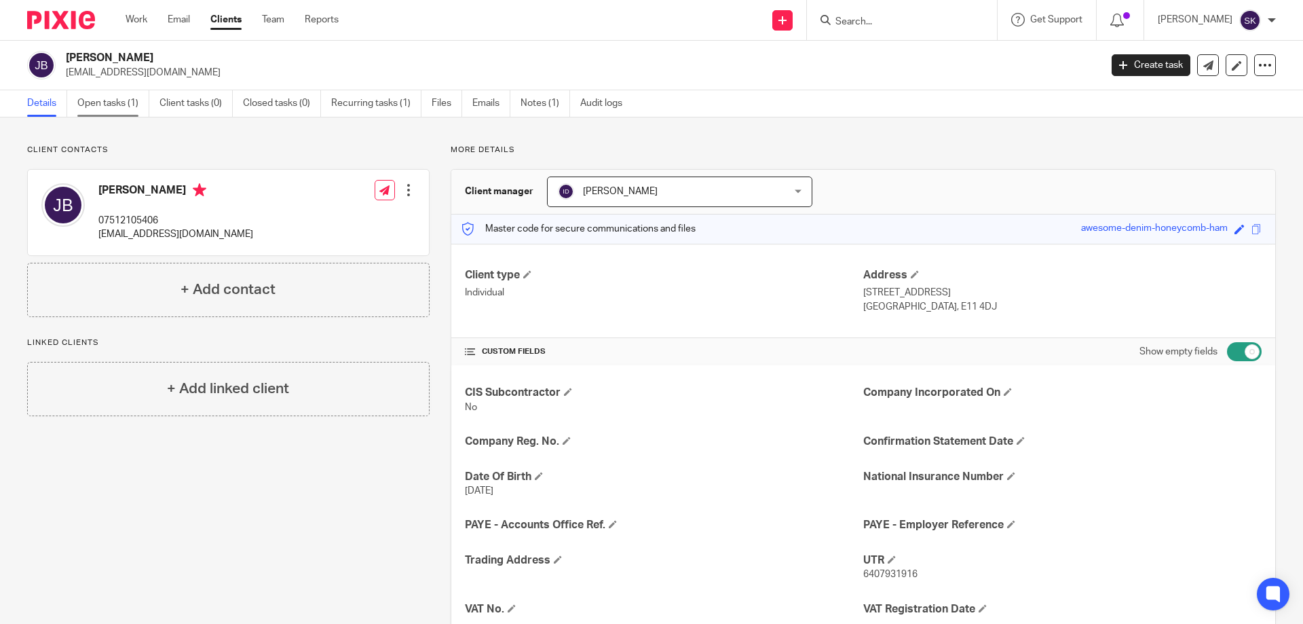
click at [113, 107] on link "Open tasks (1)" at bounding box center [113, 103] width 72 height 26
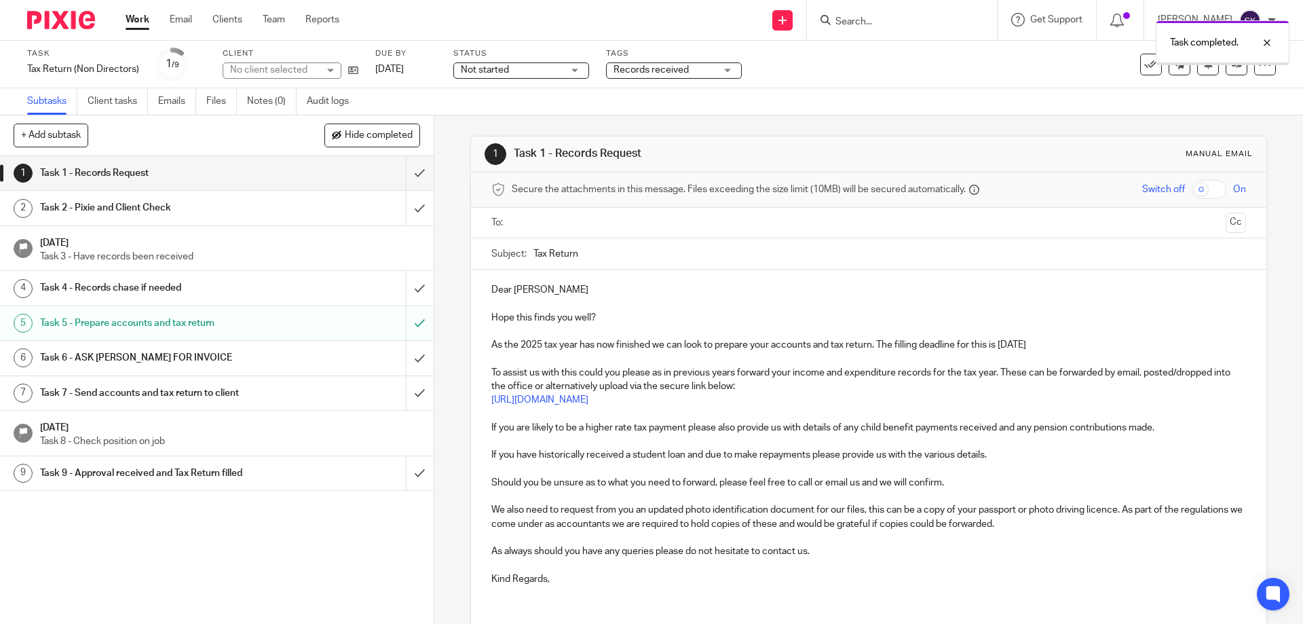
click at [718, 73] on div "Records received" at bounding box center [674, 70] width 136 height 16
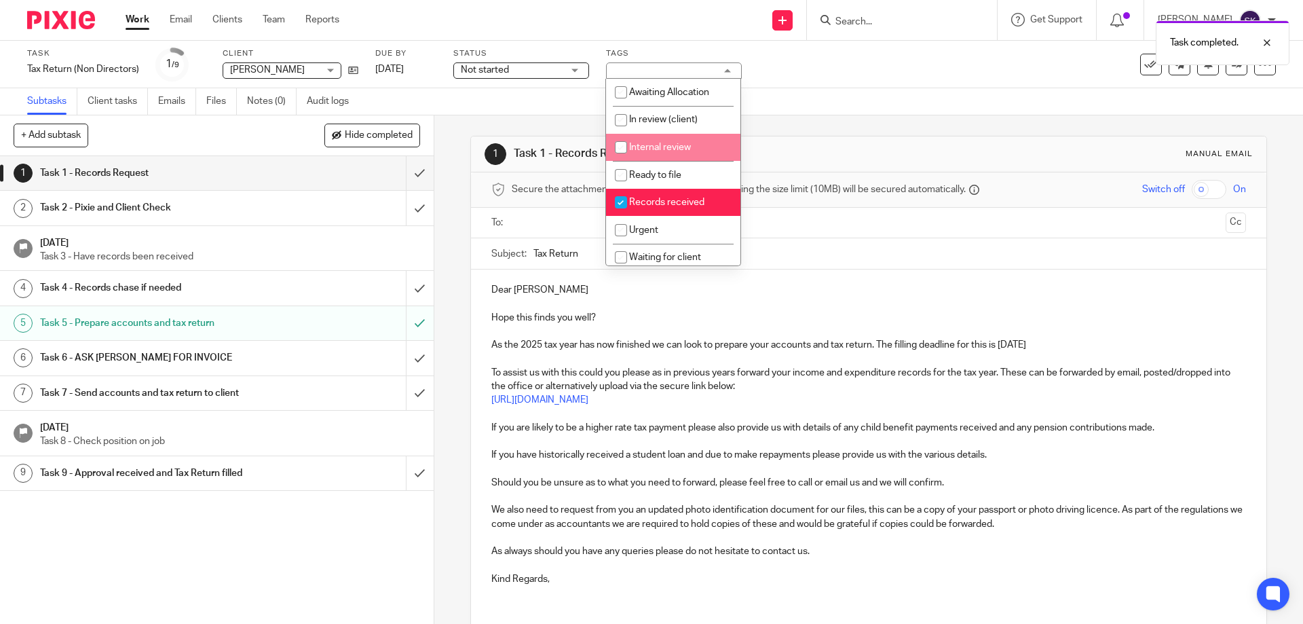
click at [683, 142] on span "Internal review" at bounding box center [660, 146] width 62 height 9
checkbox input "true"
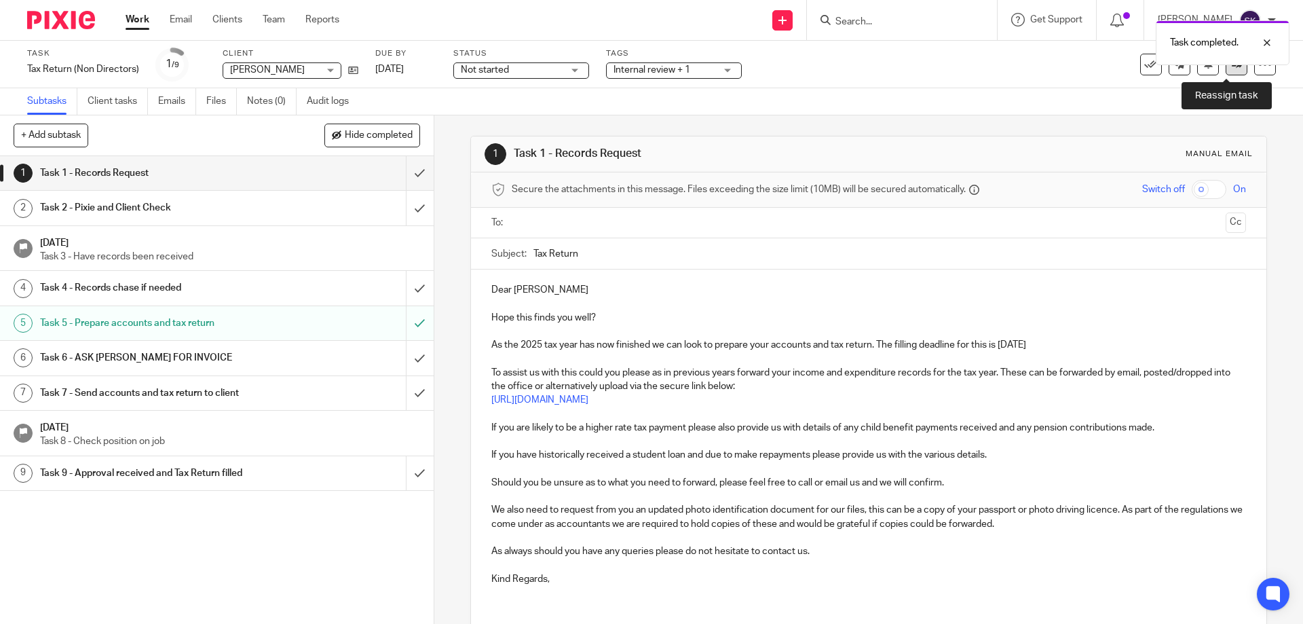
click at [1225, 73] on link at bounding box center [1236, 65] width 22 height 22
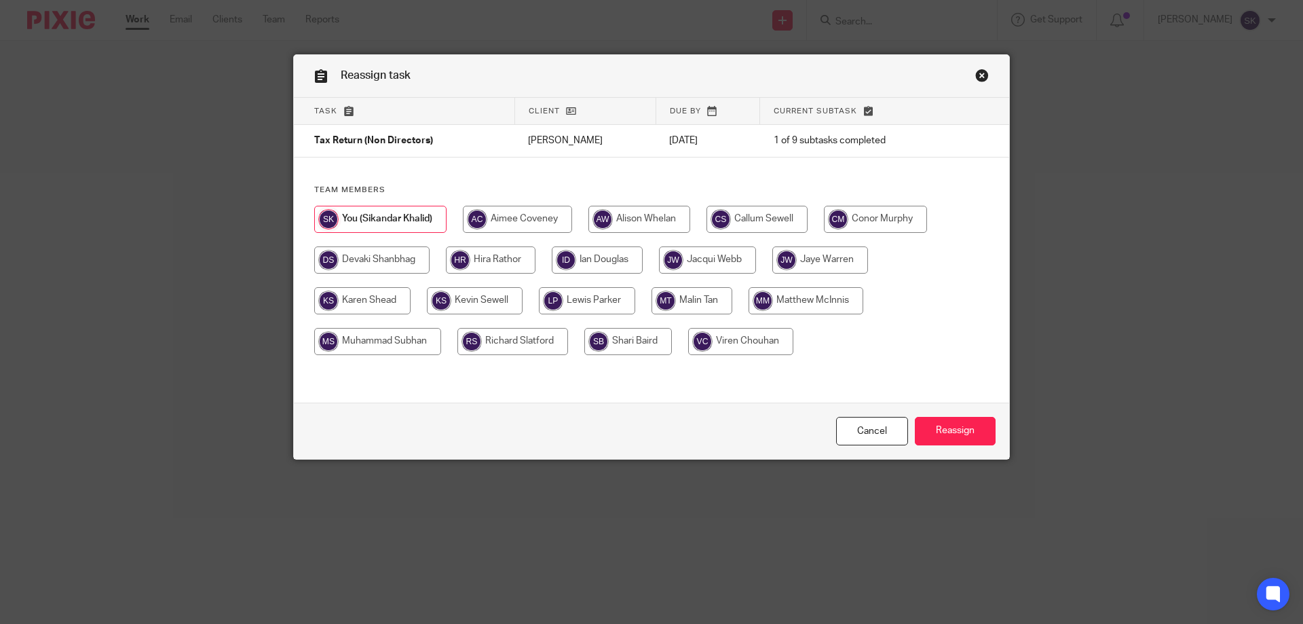
click at [614, 261] on input "radio" at bounding box center [597, 259] width 91 height 27
radio input "true"
click at [972, 433] on input "Reassign" at bounding box center [955, 431] width 81 height 29
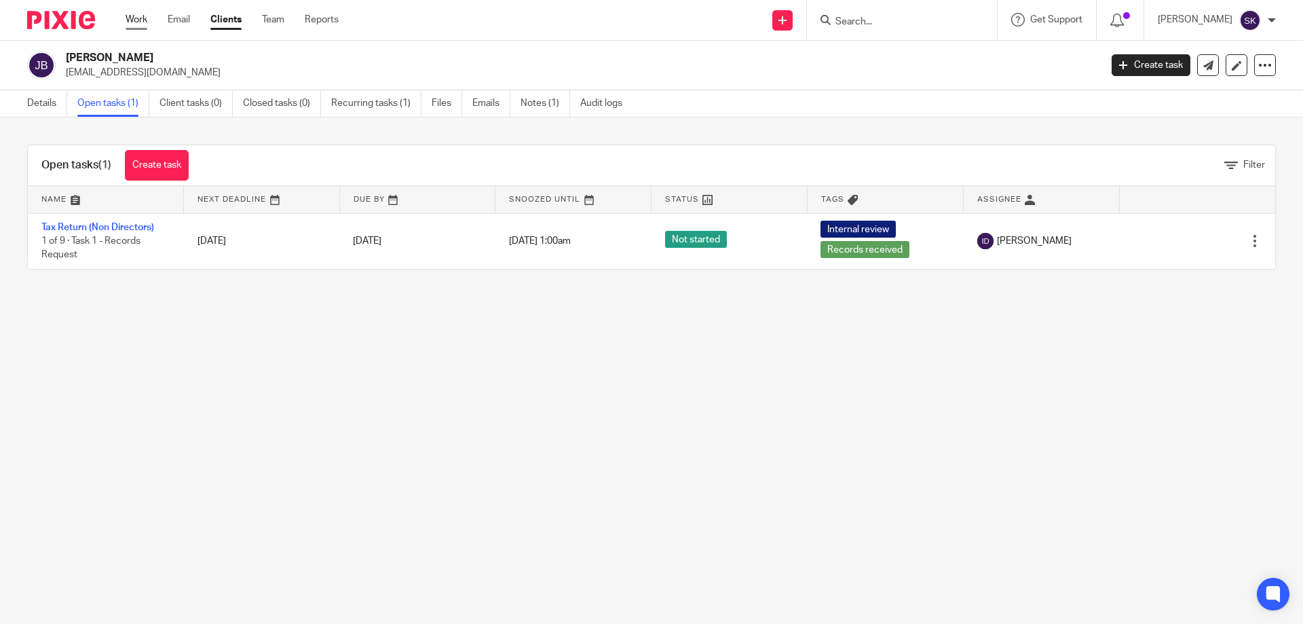
click at [143, 22] on link "Work" at bounding box center [137, 20] width 22 height 14
